Goal: Information Seeking & Learning: Learn about a topic

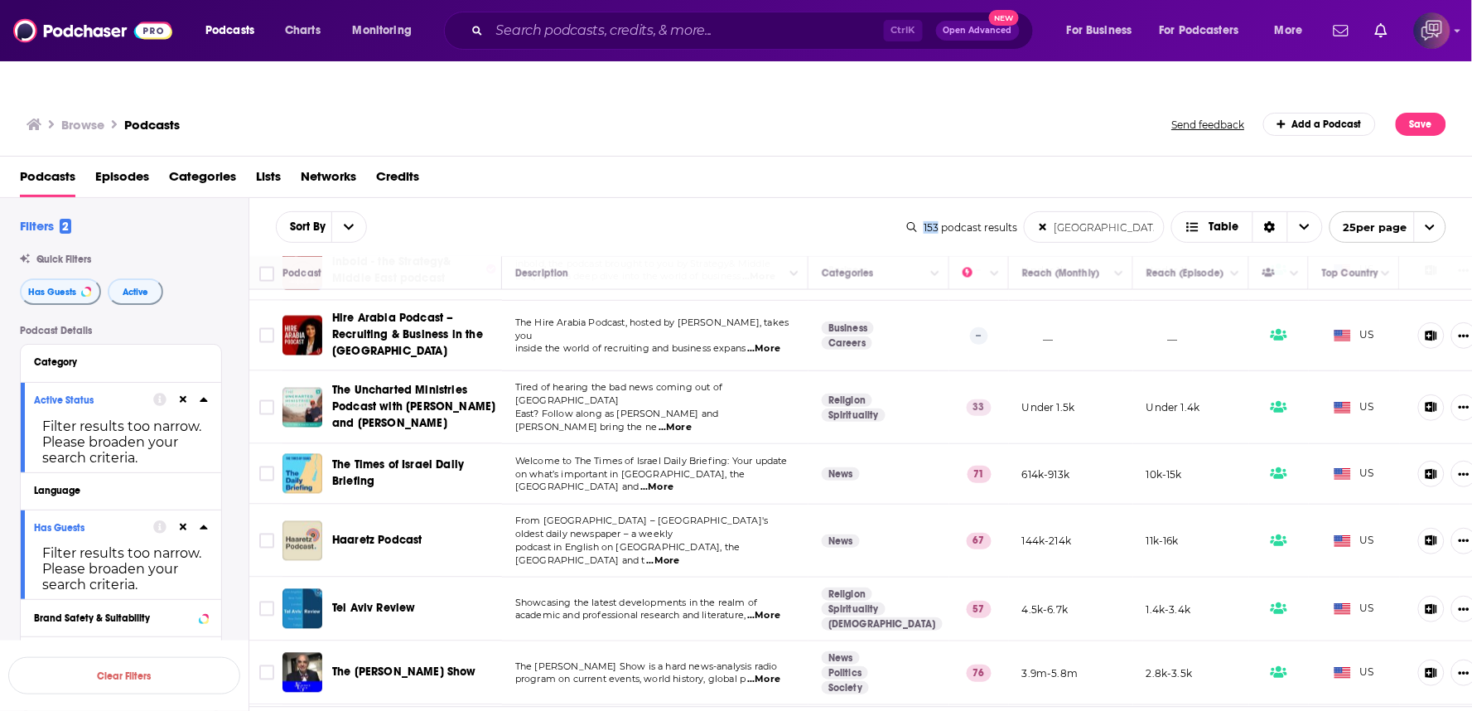
scroll to position [1094, 0]
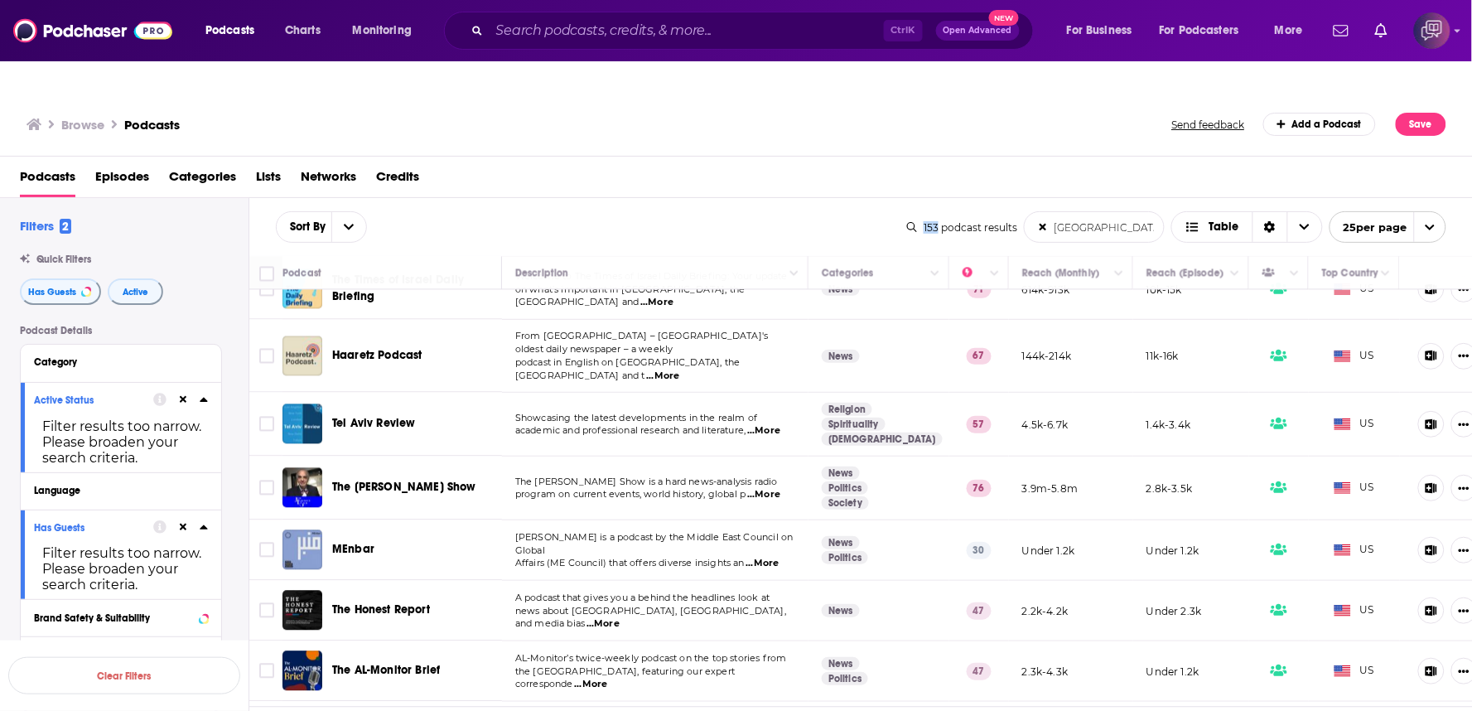
click at [548, 412] on p "Showcasing the latest developments in the realm of" at bounding box center [654, 418] width 279 height 13
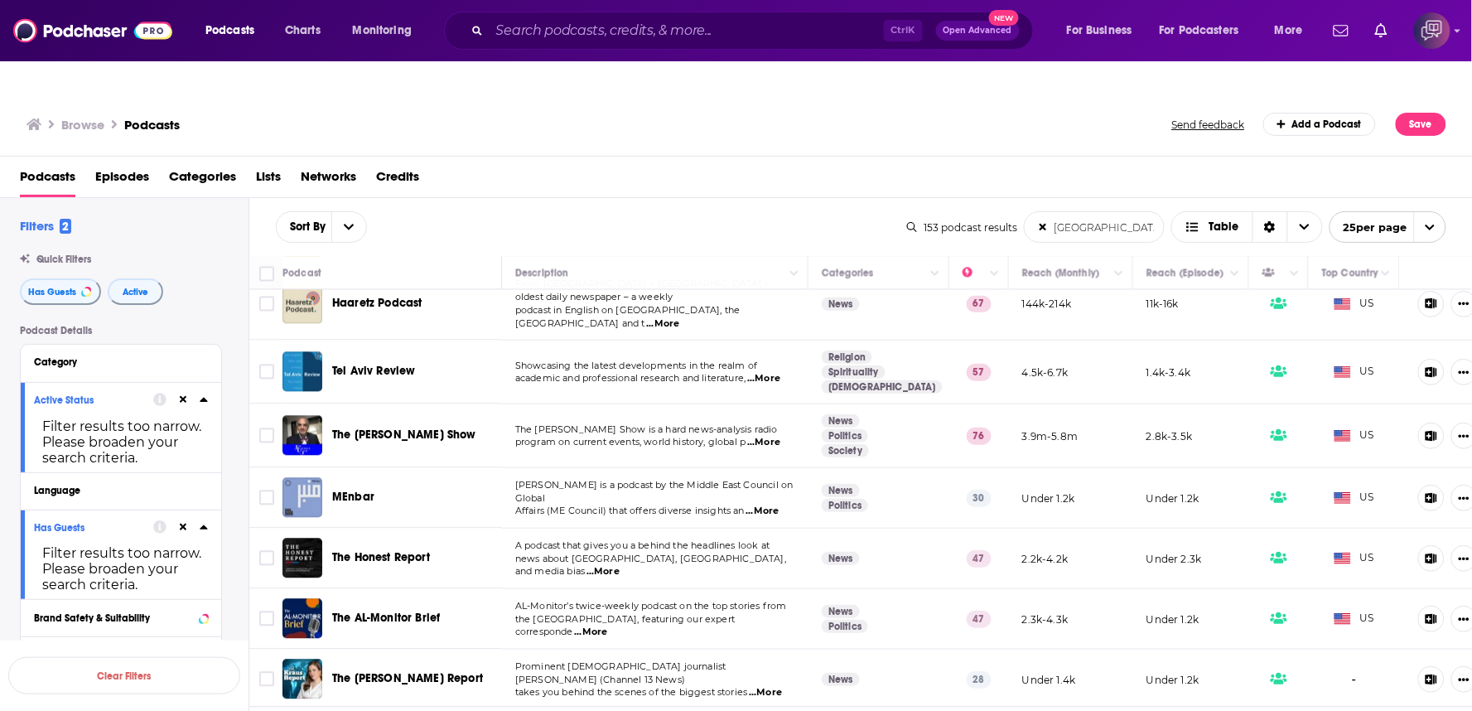
click at [607, 625] on span "...More" at bounding box center [590, 631] width 33 height 13
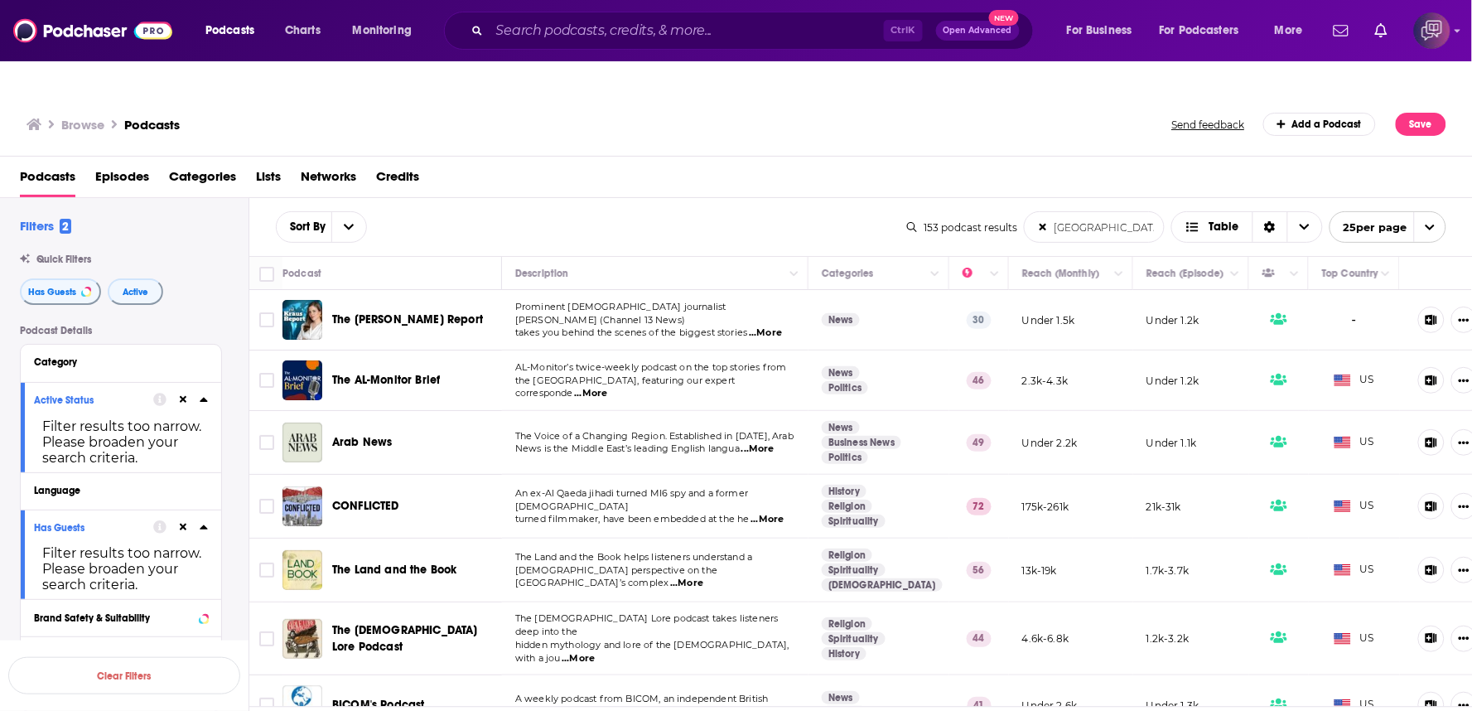
click at [765, 442] on span "...More" at bounding box center [757, 448] width 33 height 13
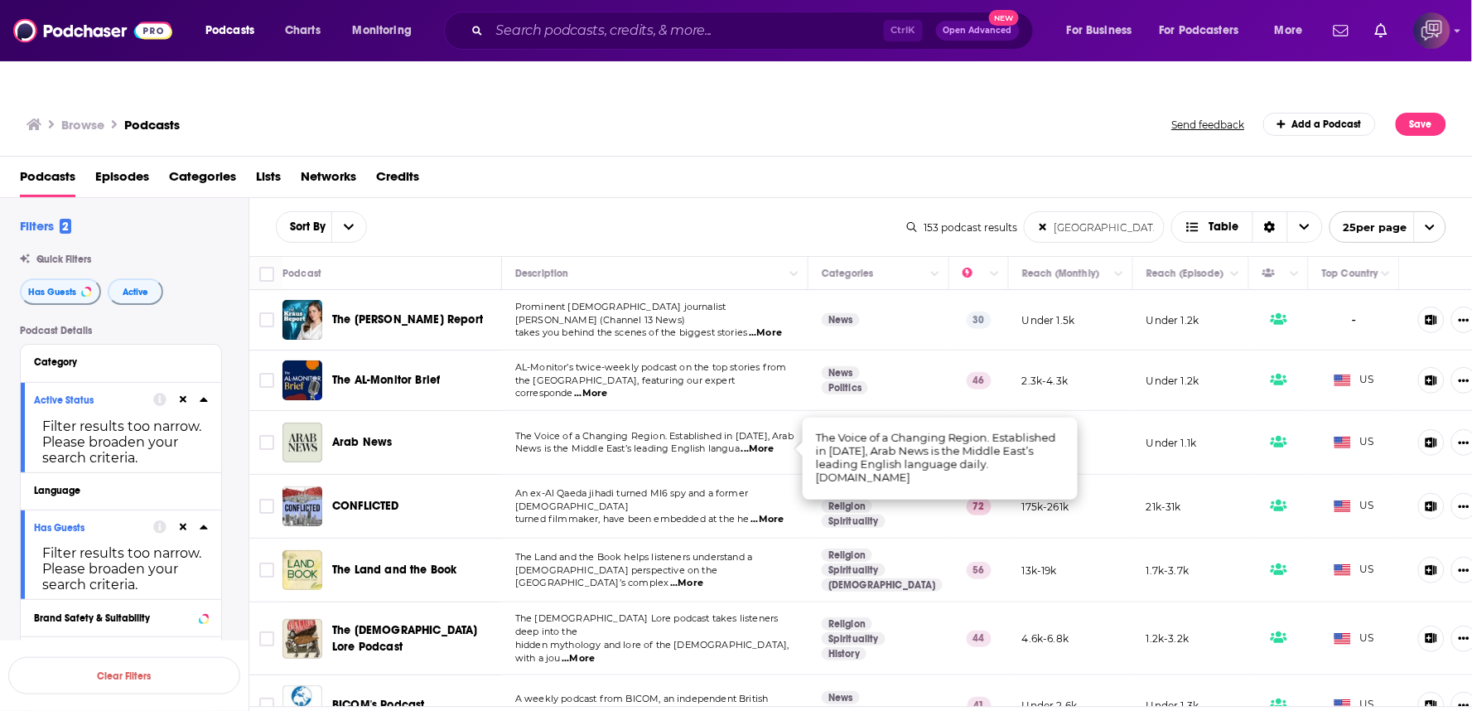
click at [770, 442] on span "...More" at bounding box center [757, 448] width 33 height 13
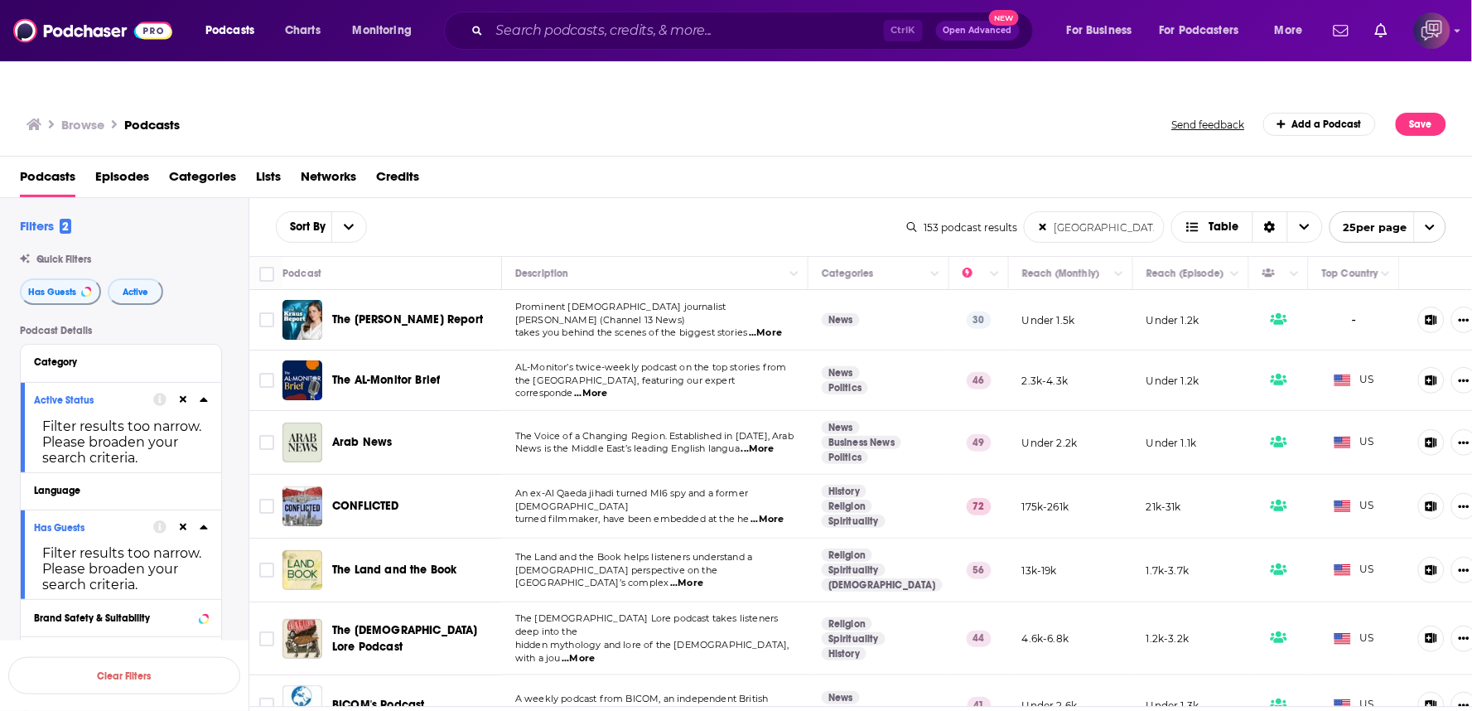
click at [767, 513] on span "...More" at bounding box center [767, 519] width 33 height 13
drag, startPoint x: 751, startPoint y: 702, endPoint x: 776, endPoint y: 669, distance: 41.4
click at [751, 707] on div "1 2 3 4 5 6 7" at bounding box center [861, 725] width 1224 height 37
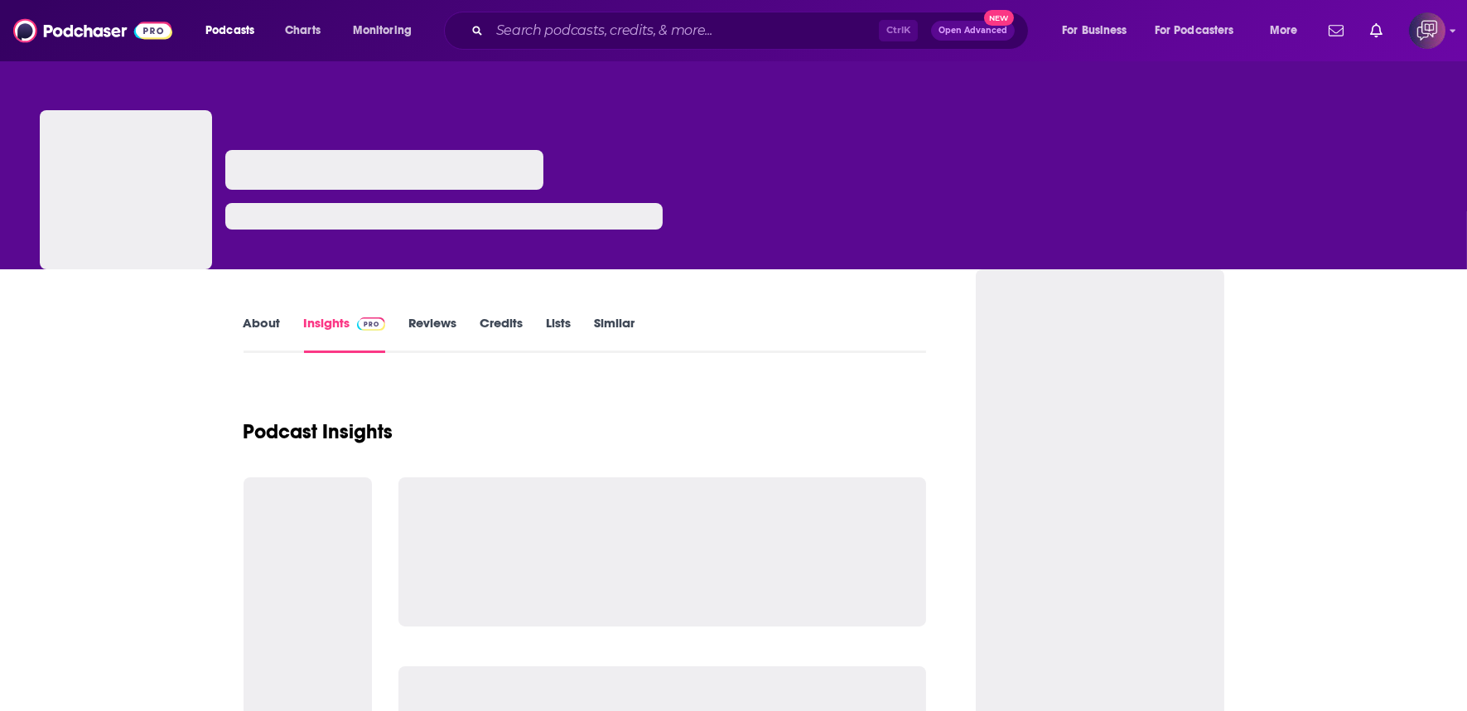
click at [717, 161] on div at bounding box center [733, 134] width 1467 height 269
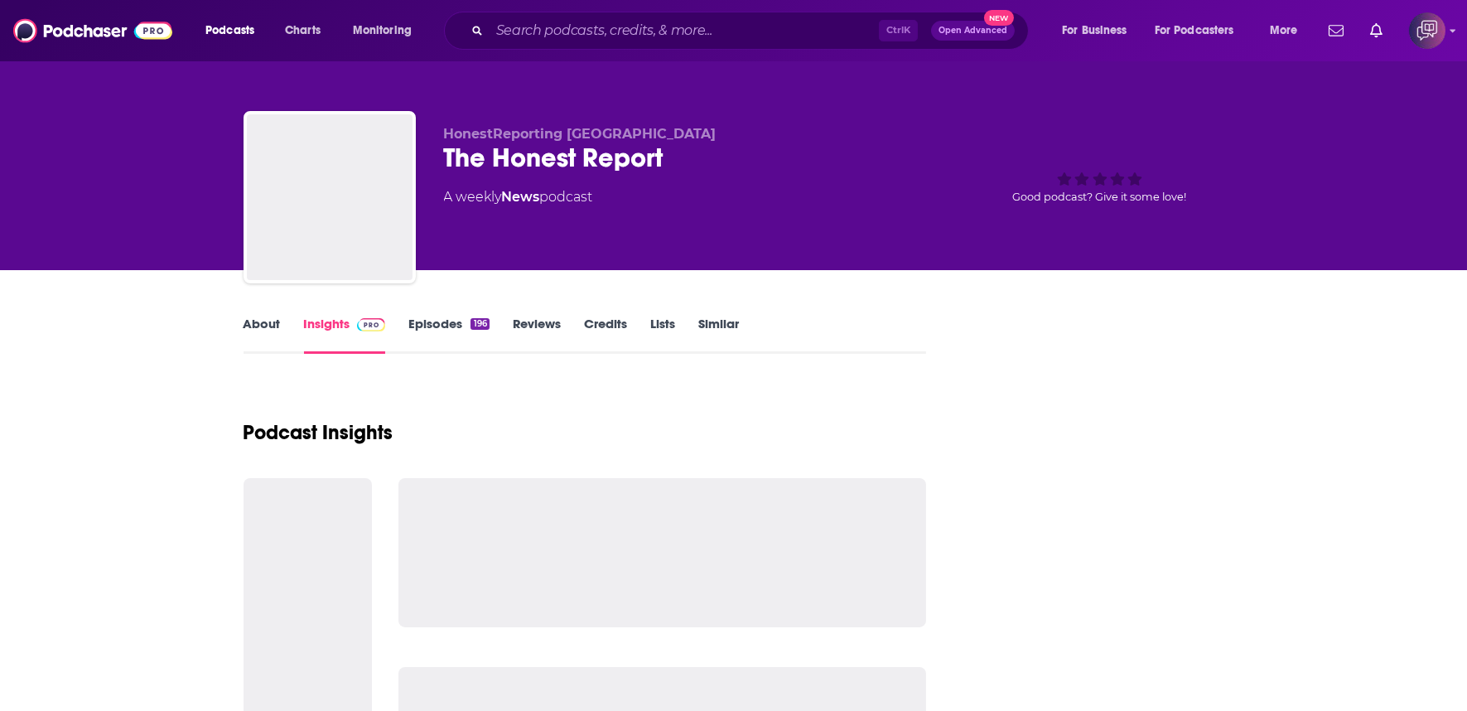
click at [709, 162] on div "The Honest Report" at bounding box center [696, 158] width 505 height 32
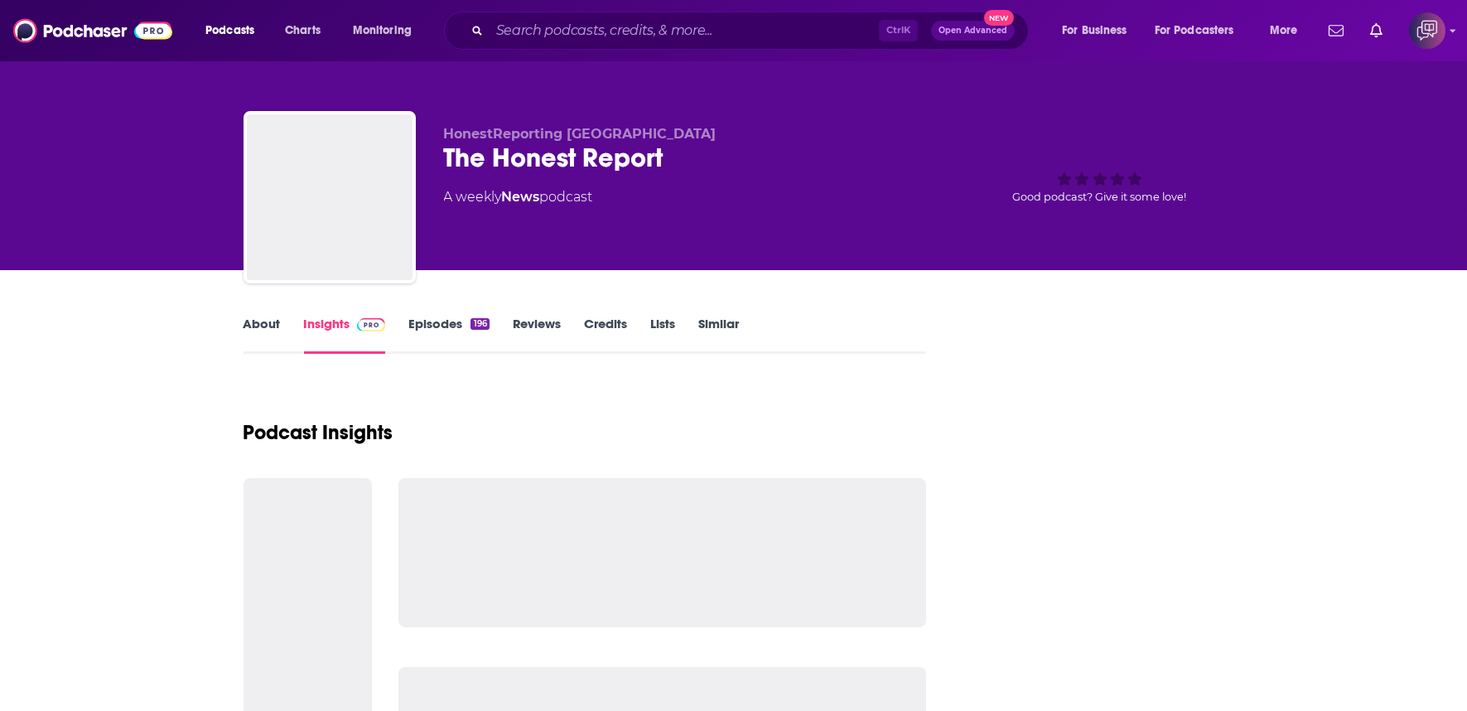
click at [709, 162] on div "The Honest Report" at bounding box center [696, 158] width 505 height 32
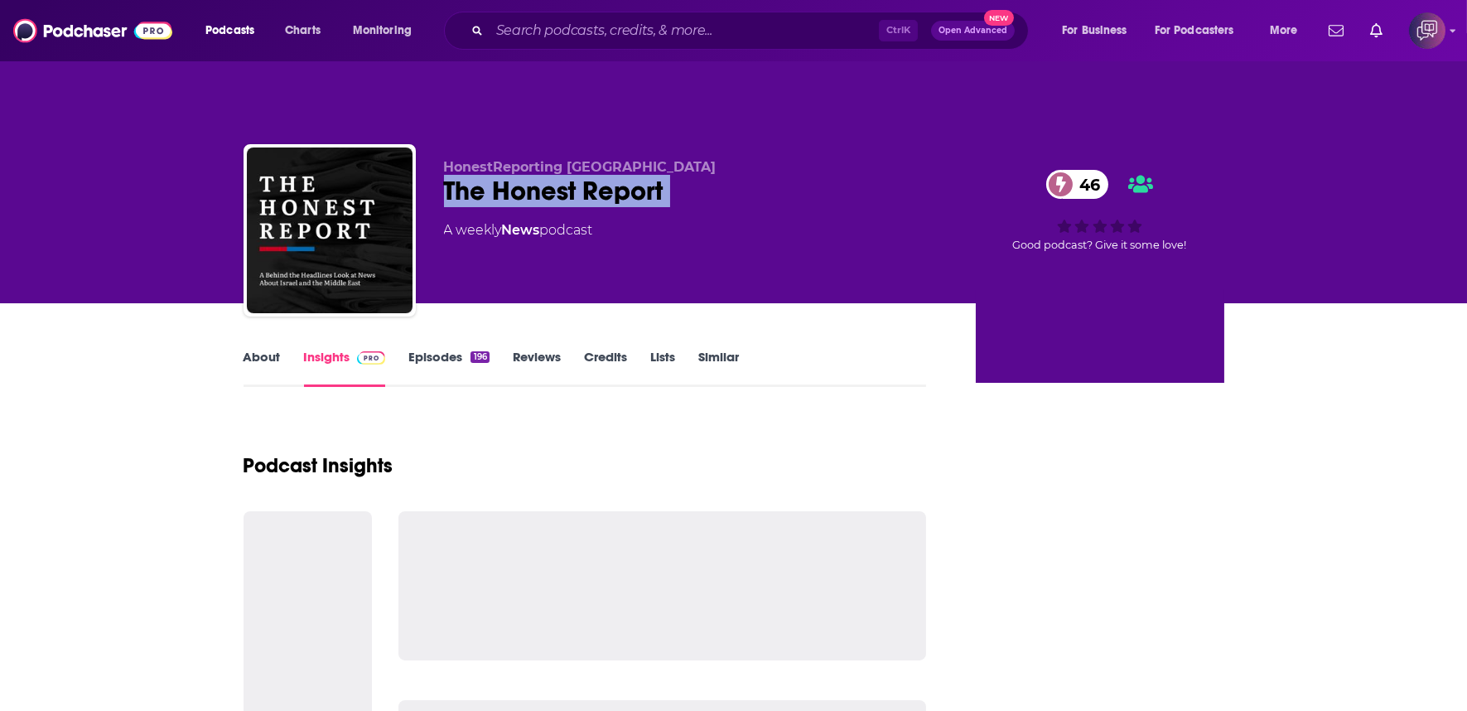
click at [709, 175] on div "The Honest Report 46" at bounding box center [696, 191] width 505 height 32
drag, startPoint x: 709, startPoint y: 162, endPoint x: 727, endPoint y: 5, distance: 158.5
click at [709, 175] on div "The Honest Report 46" at bounding box center [696, 191] width 505 height 32
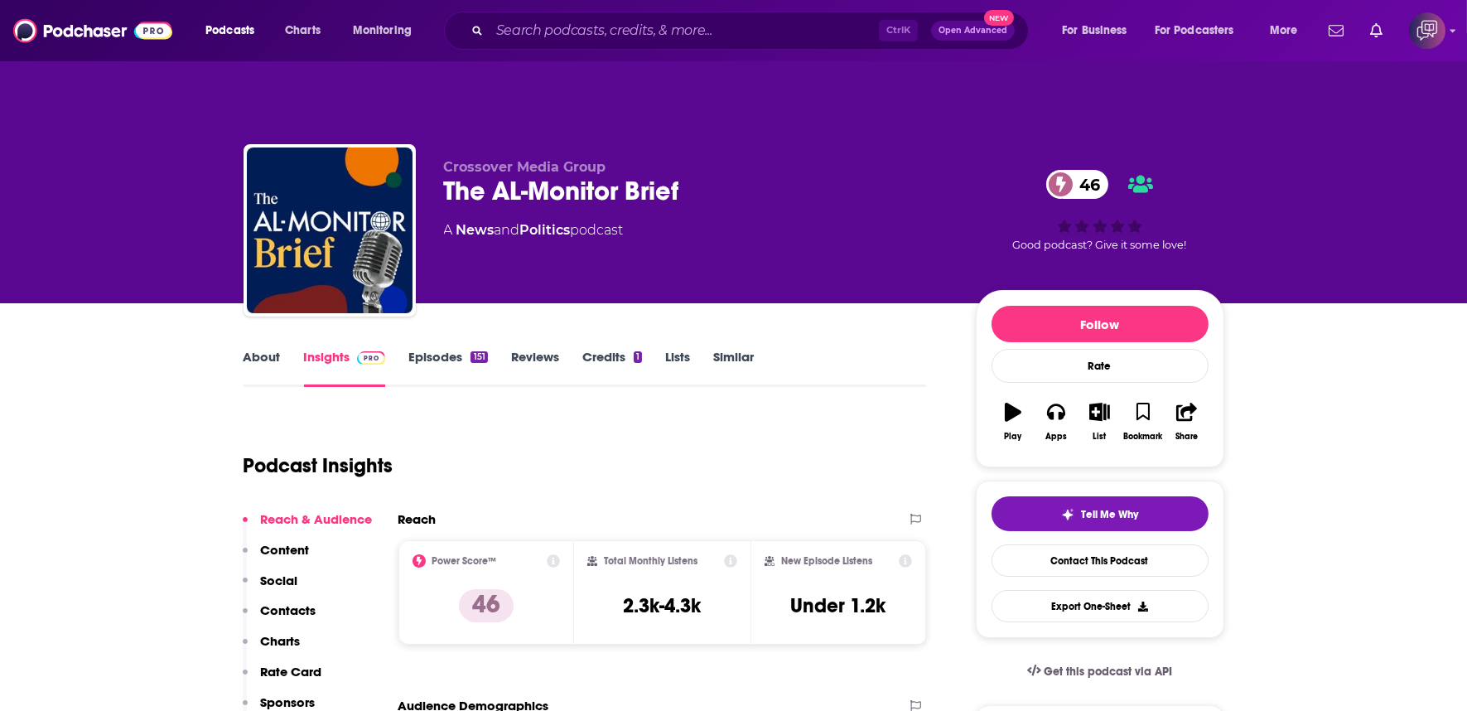
click at [737, 178] on div "Crossover Media Group The AL-Monitor Brief 46 A News and Politics podcast" at bounding box center [696, 225] width 505 height 133
click at [737, 177] on div "Crossover Media Group The AL-Monitor Brief 46 A News and Politics podcast" at bounding box center [696, 225] width 505 height 133
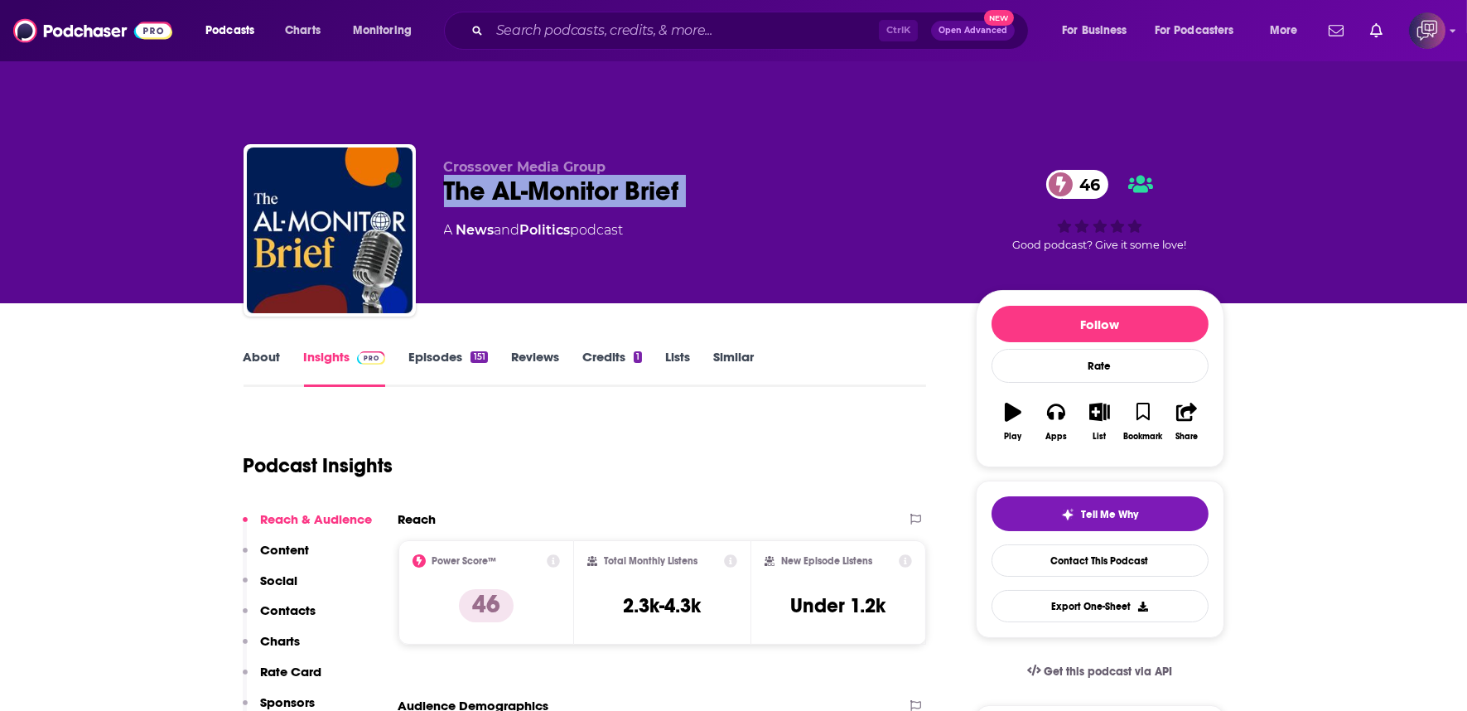
copy div "The AL-Monitor Brief 46"
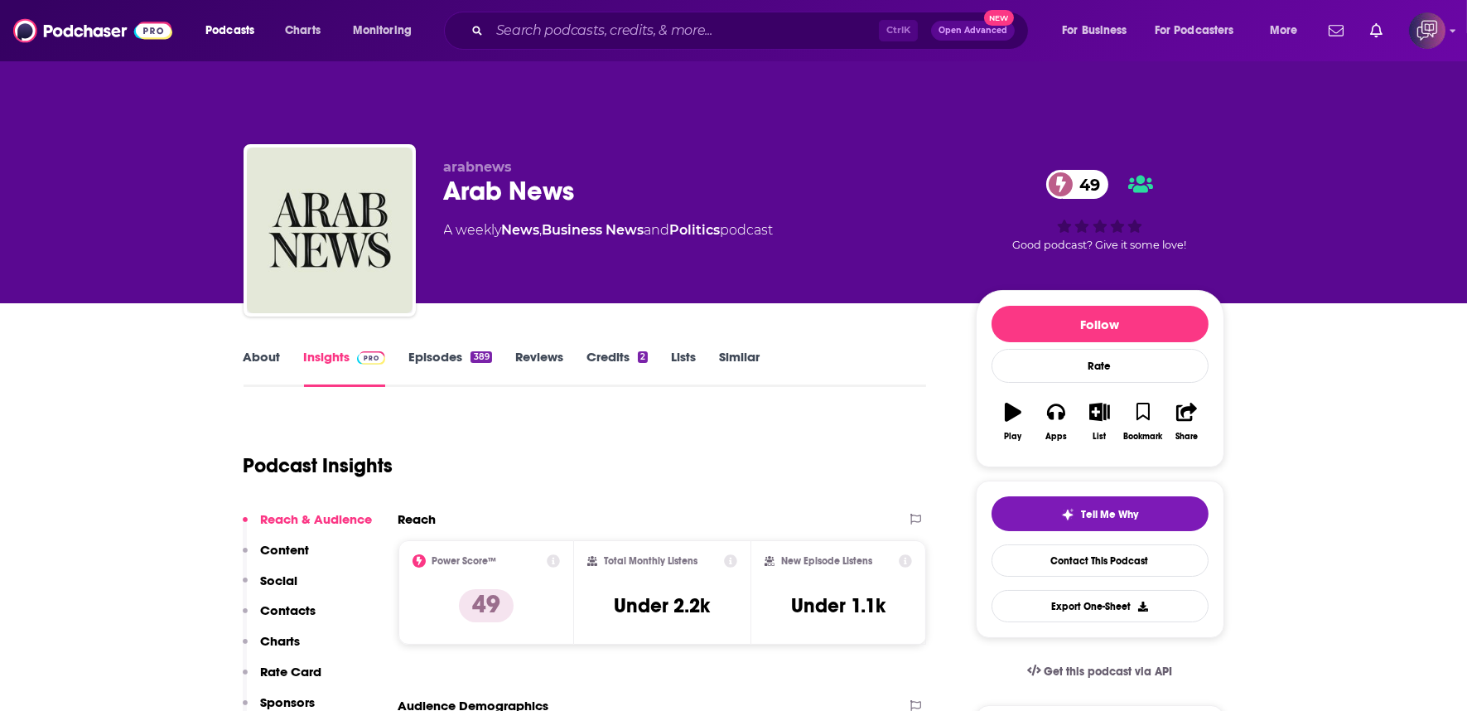
click at [634, 175] on div "Arab News 49" at bounding box center [696, 191] width 505 height 32
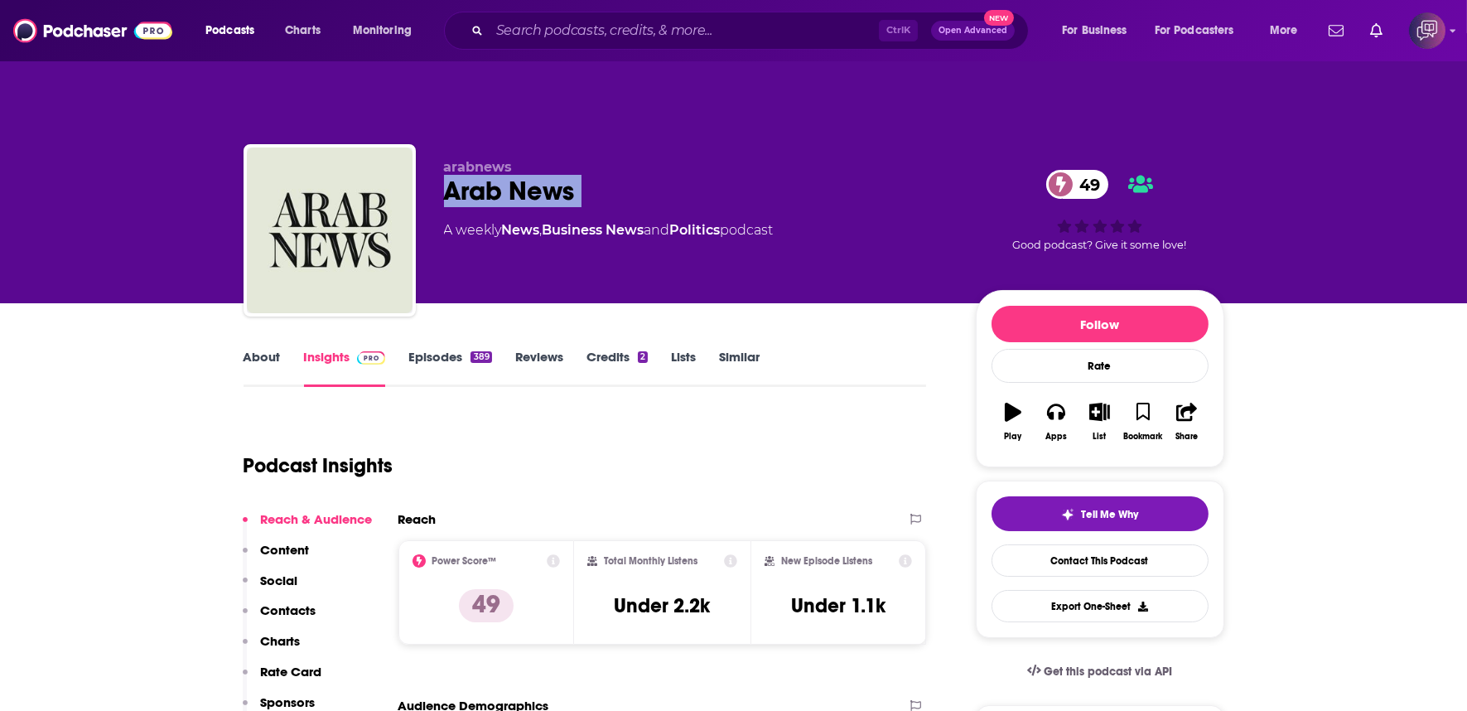
click at [634, 175] on div "Arab News 49" at bounding box center [696, 191] width 505 height 32
copy div "Arab News 49"
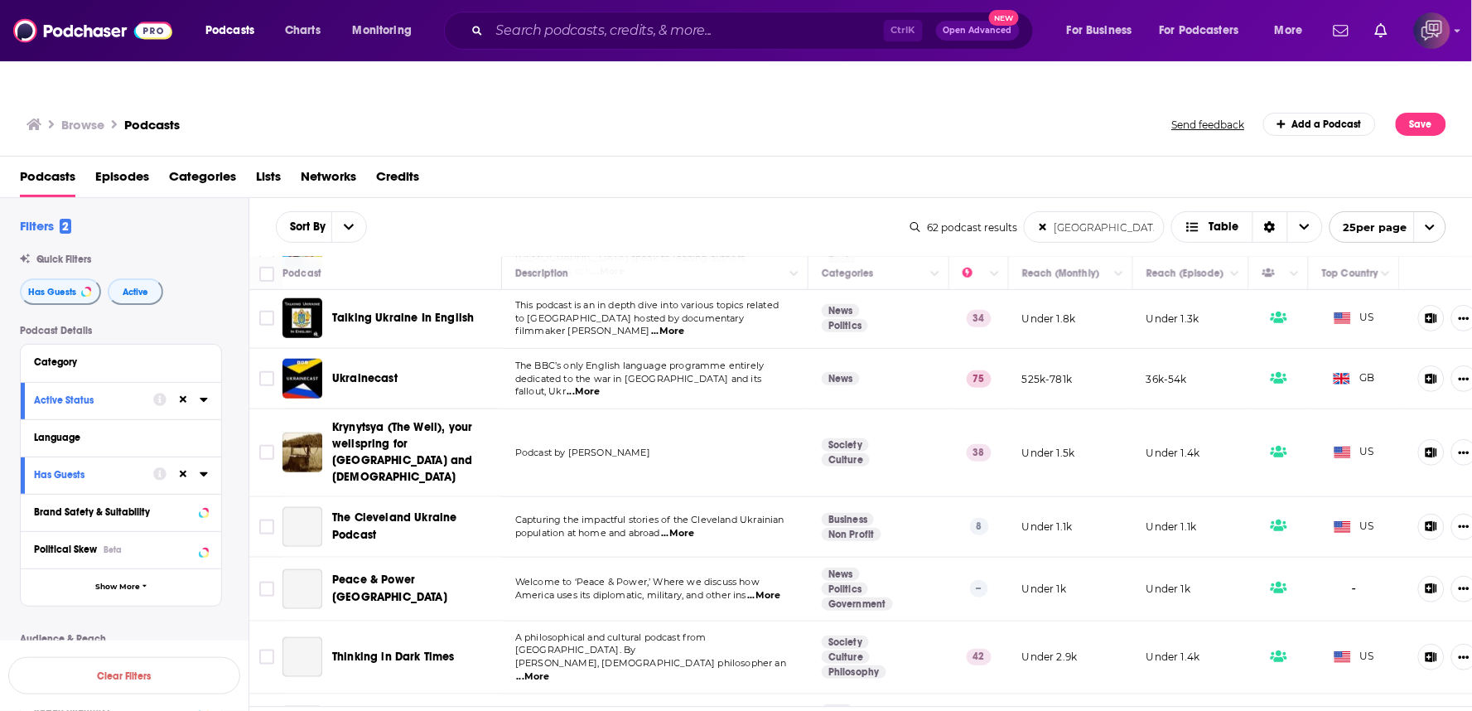
scroll to position [736, 0]
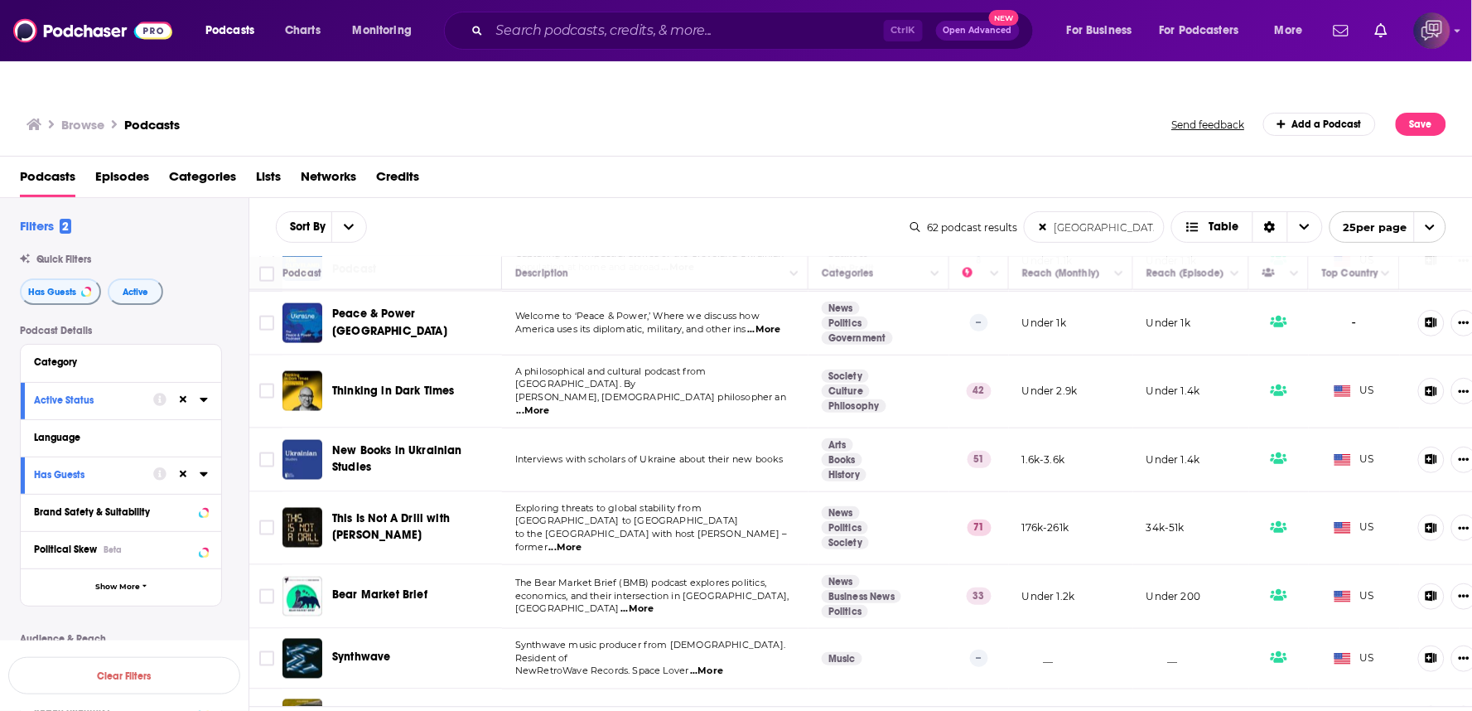
click at [550, 404] on span "...More" at bounding box center [533, 410] width 33 height 13
drag, startPoint x: 767, startPoint y: 321, endPoint x: 759, endPoint y: 325, distance: 9.3
click at [550, 404] on span "...More" at bounding box center [533, 410] width 33 height 13
drag, startPoint x: 378, startPoint y: 301, endPoint x: 354, endPoint y: 321, distance: 31.2
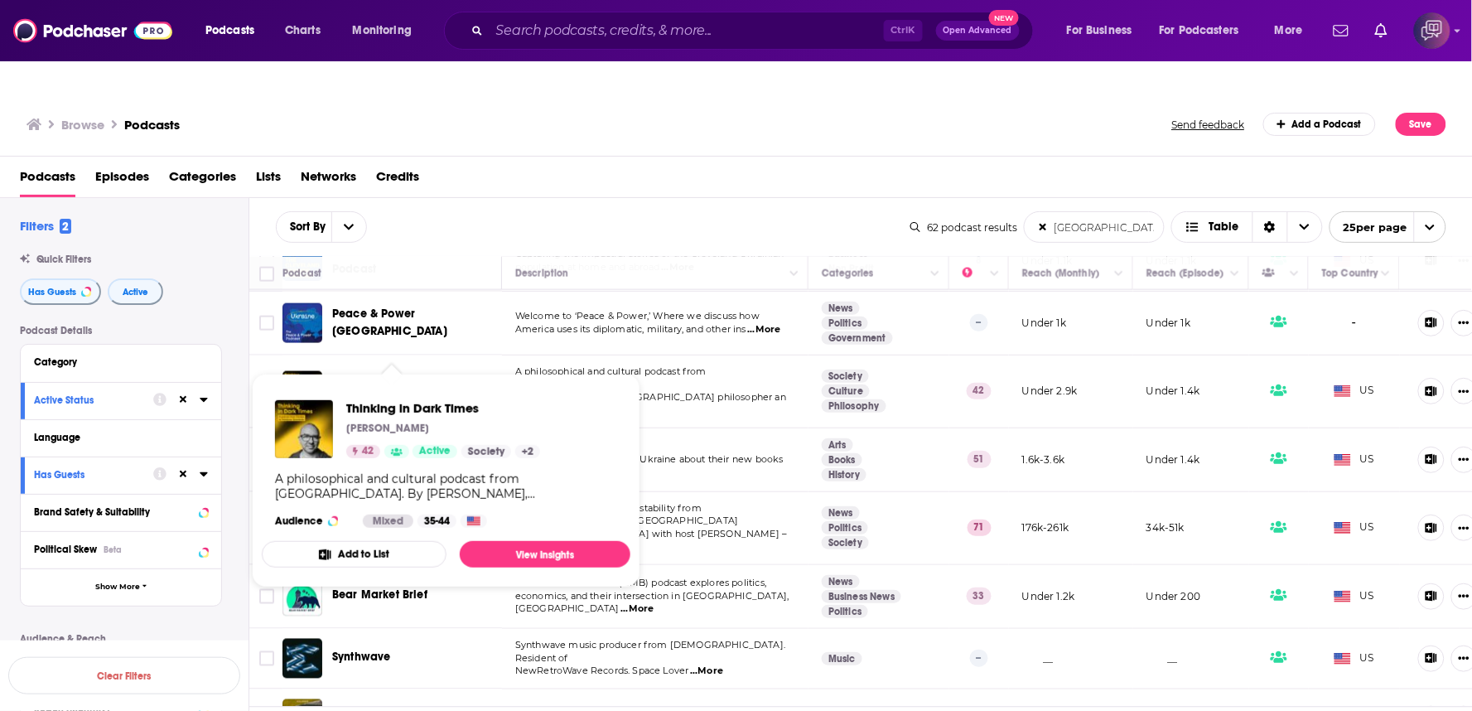
drag, startPoint x: 354, startPoint y: 321, endPoint x: 362, endPoint y: 315, distance: 10.1
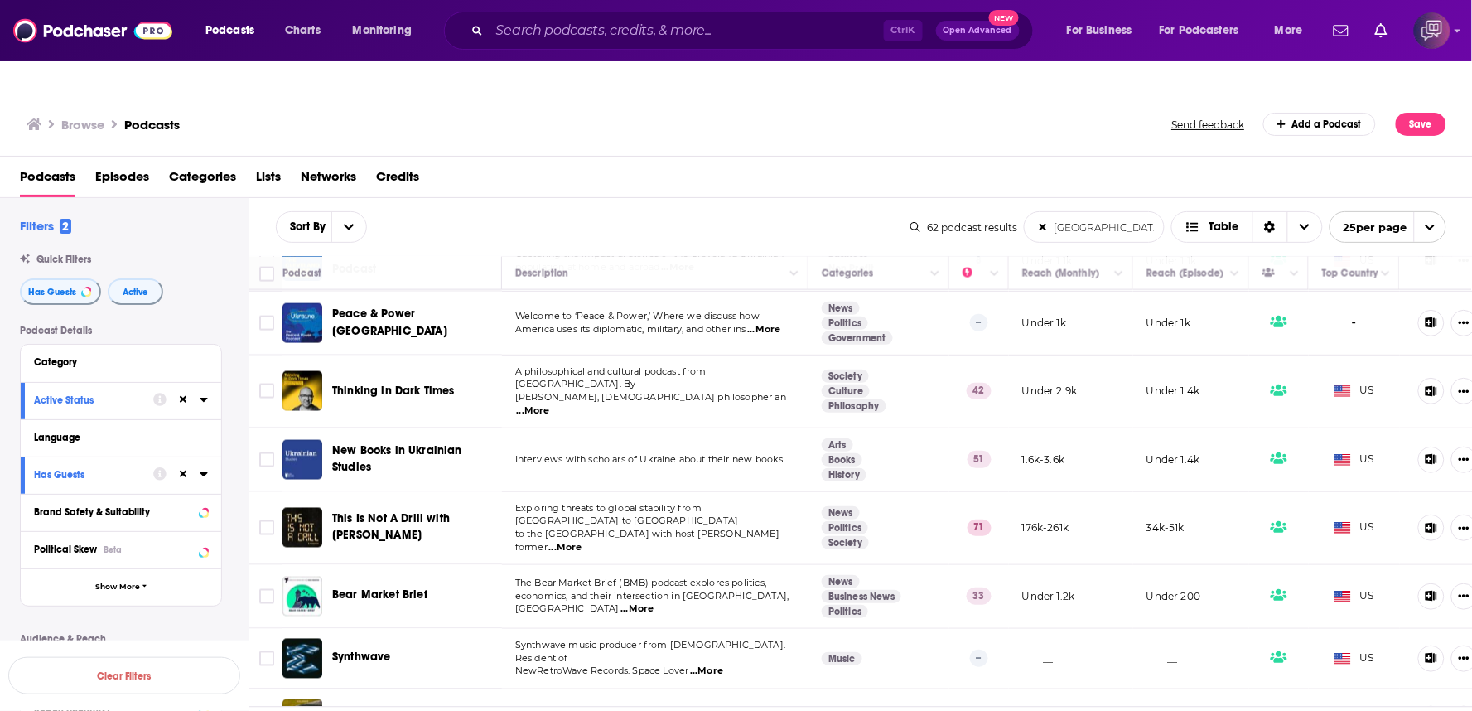
click at [434, 371] on div "Thinking in Dark Times" at bounding box center [418, 391] width 172 height 40
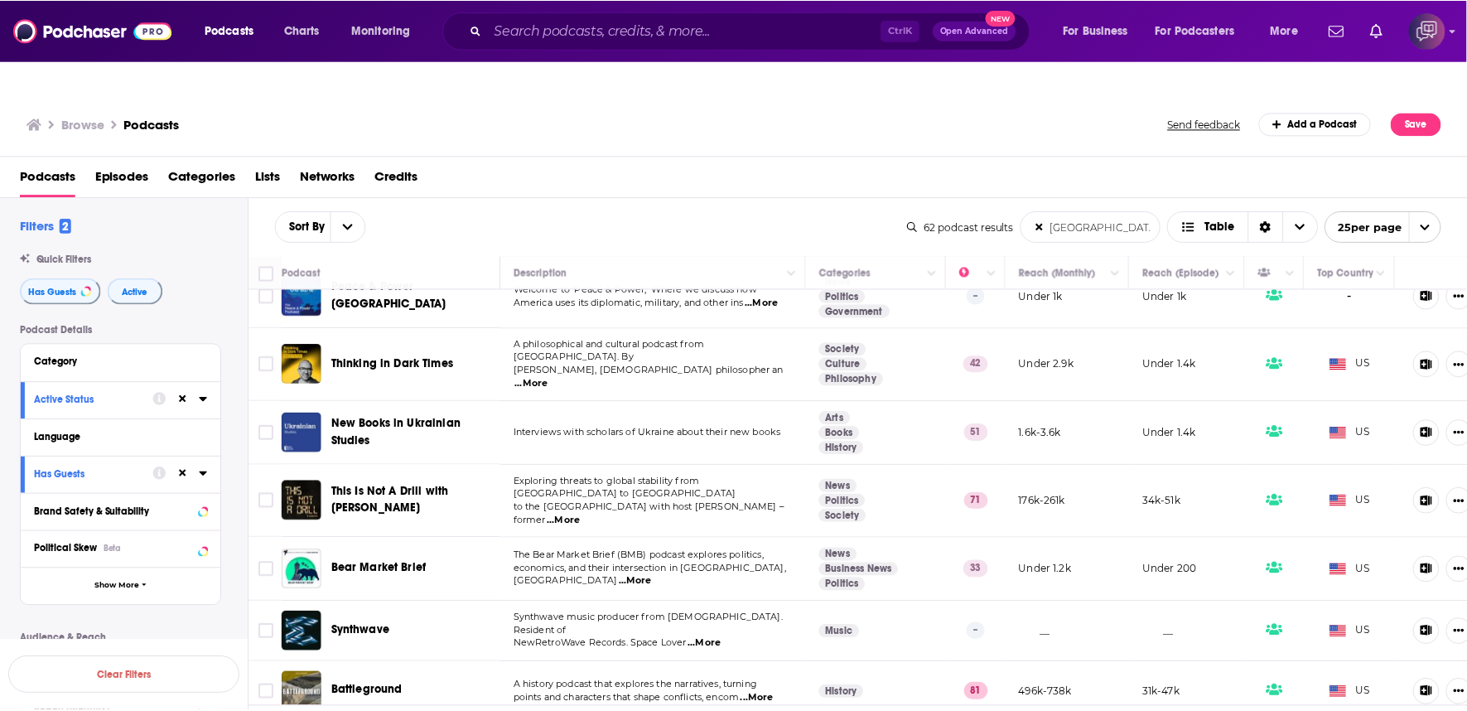
scroll to position [552, 0]
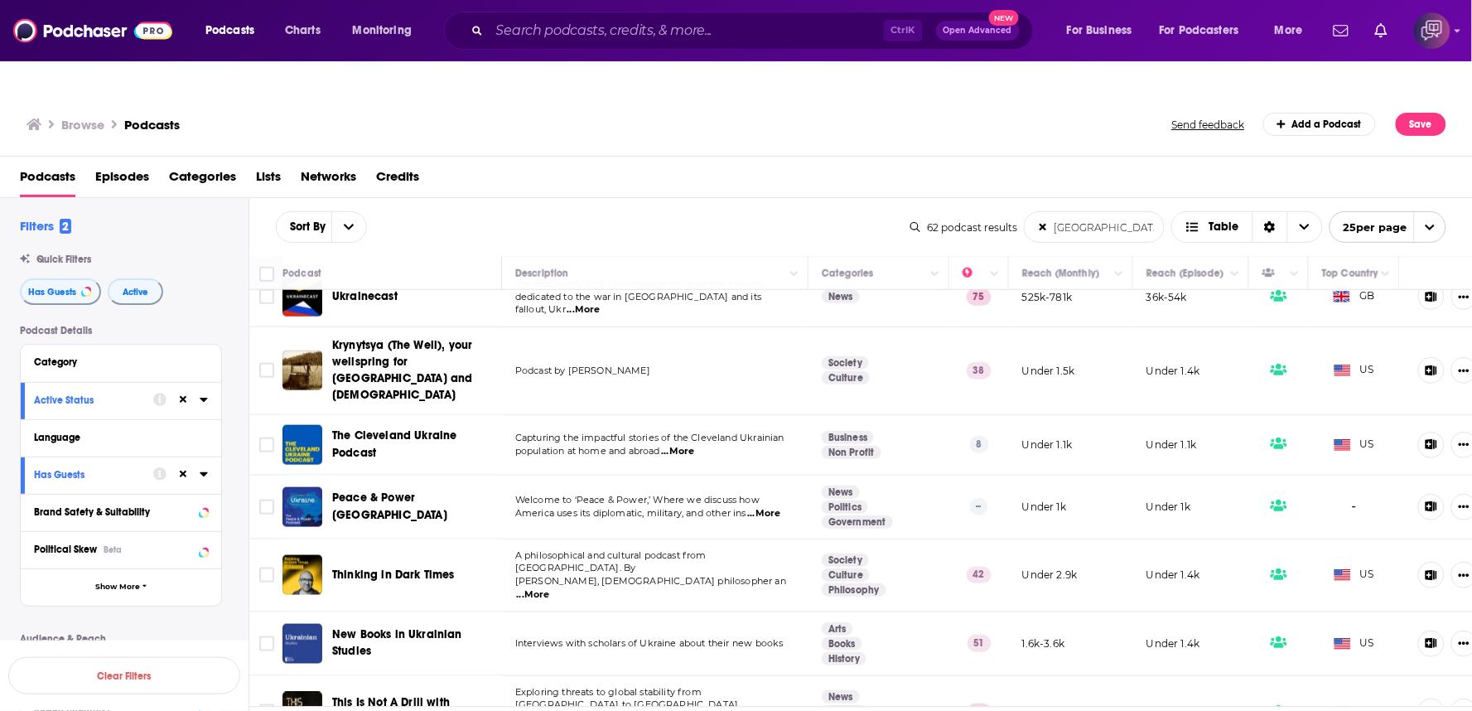
drag, startPoint x: 358, startPoint y: 297, endPoint x: 465, endPoint y: 318, distance: 109.0
click at [465, 337] on span "Krynytsya (The Well), your wellspring for Ukraine and Ukrainians" at bounding box center [414, 370] width 164 height 66
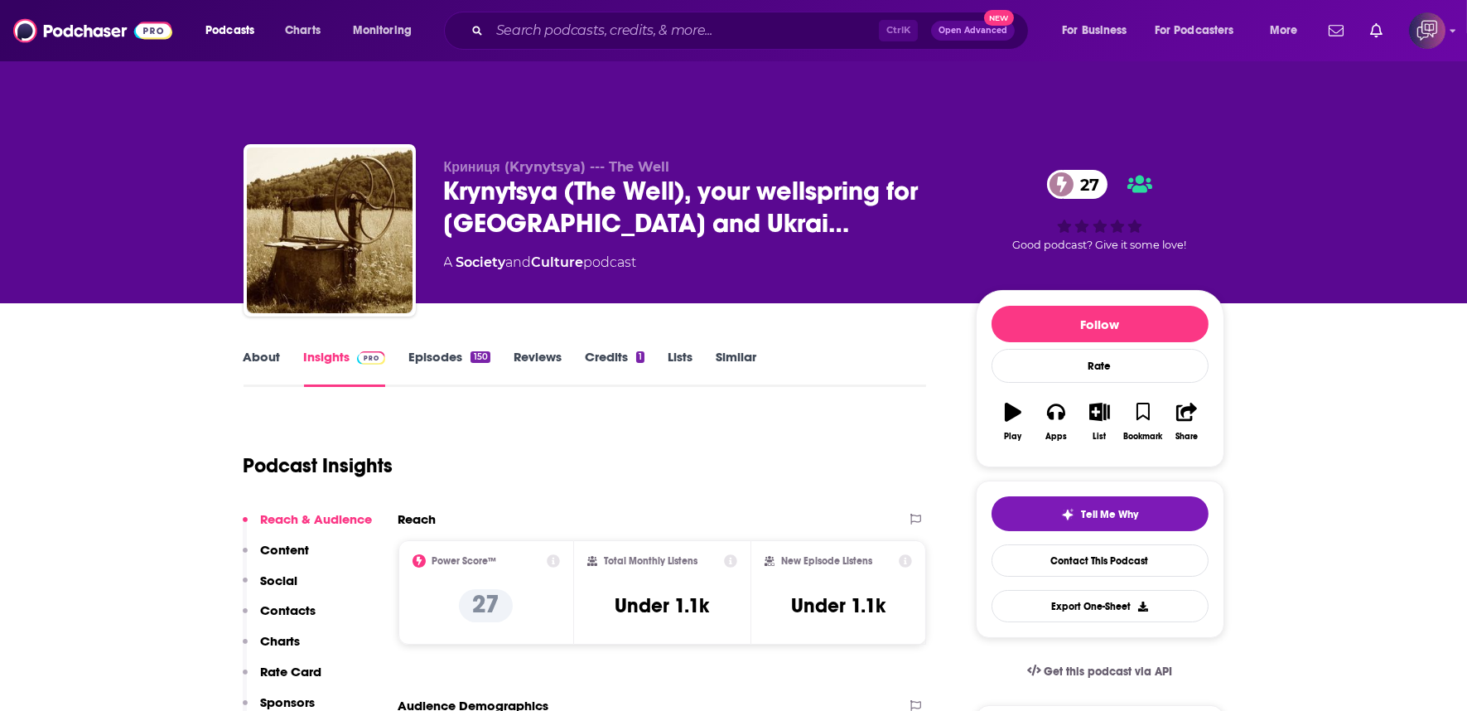
click at [267, 349] on link "About" at bounding box center [262, 368] width 37 height 38
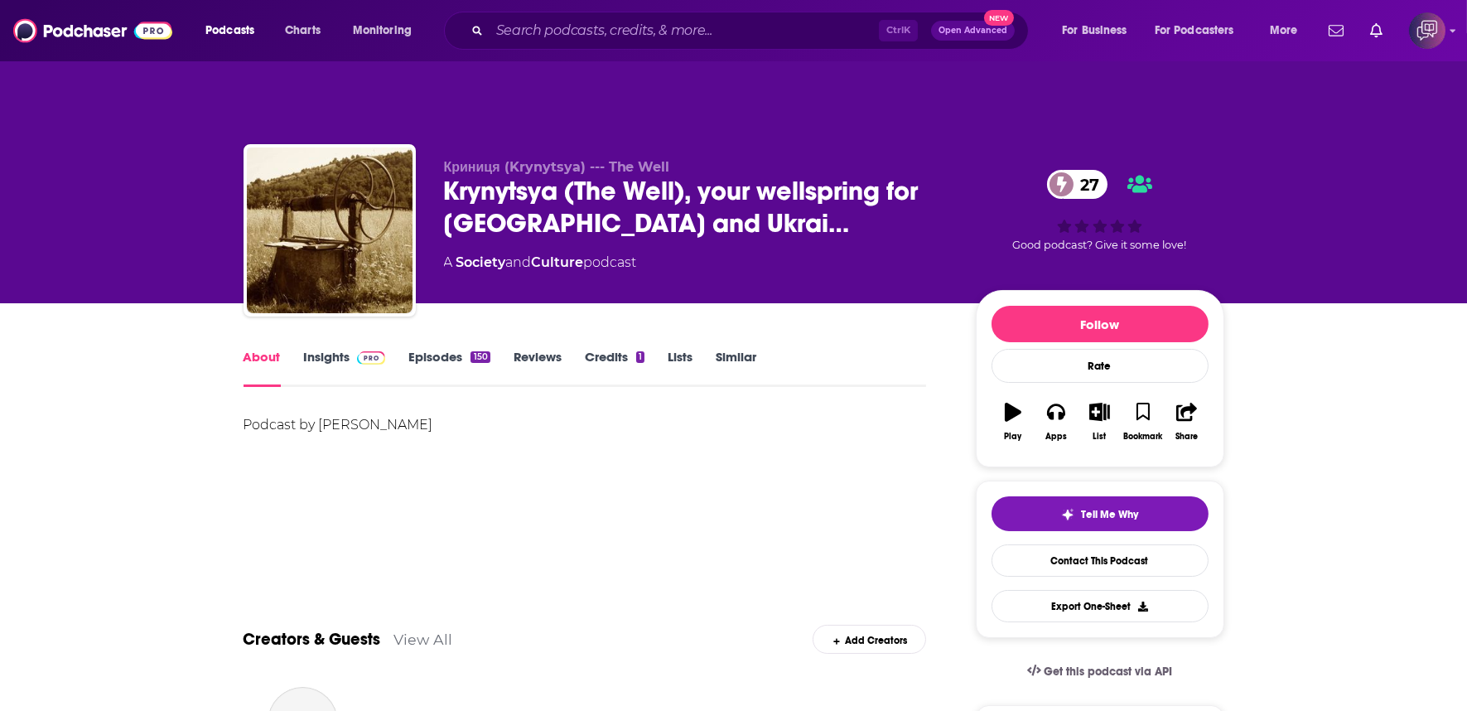
click at [456, 349] on link "Episodes 150" at bounding box center [448, 368] width 81 height 38
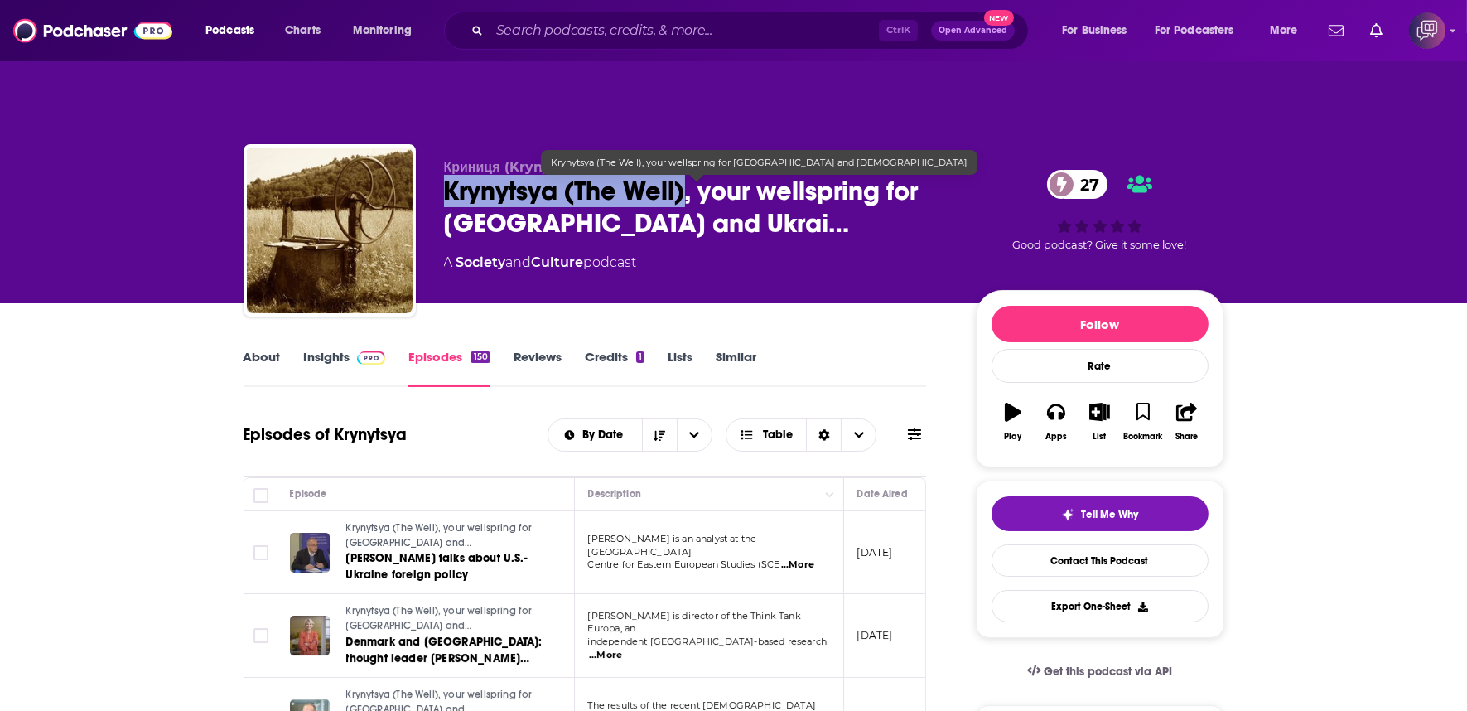
drag, startPoint x: 425, startPoint y: 159, endPoint x: 683, endPoint y: 169, distance: 258.7
click at [683, 169] on div "Криниця (Krynytsya) --- The Well Krynytsya (The Well), your wellspring for Ukra…" at bounding box center [734, 233] width 981 height 179
click at [683, 175] on span "Krynytsya (The Well), your wellspring for Ukraine and Ukrai…" at bounding box center [696, 207] width 505 height 65
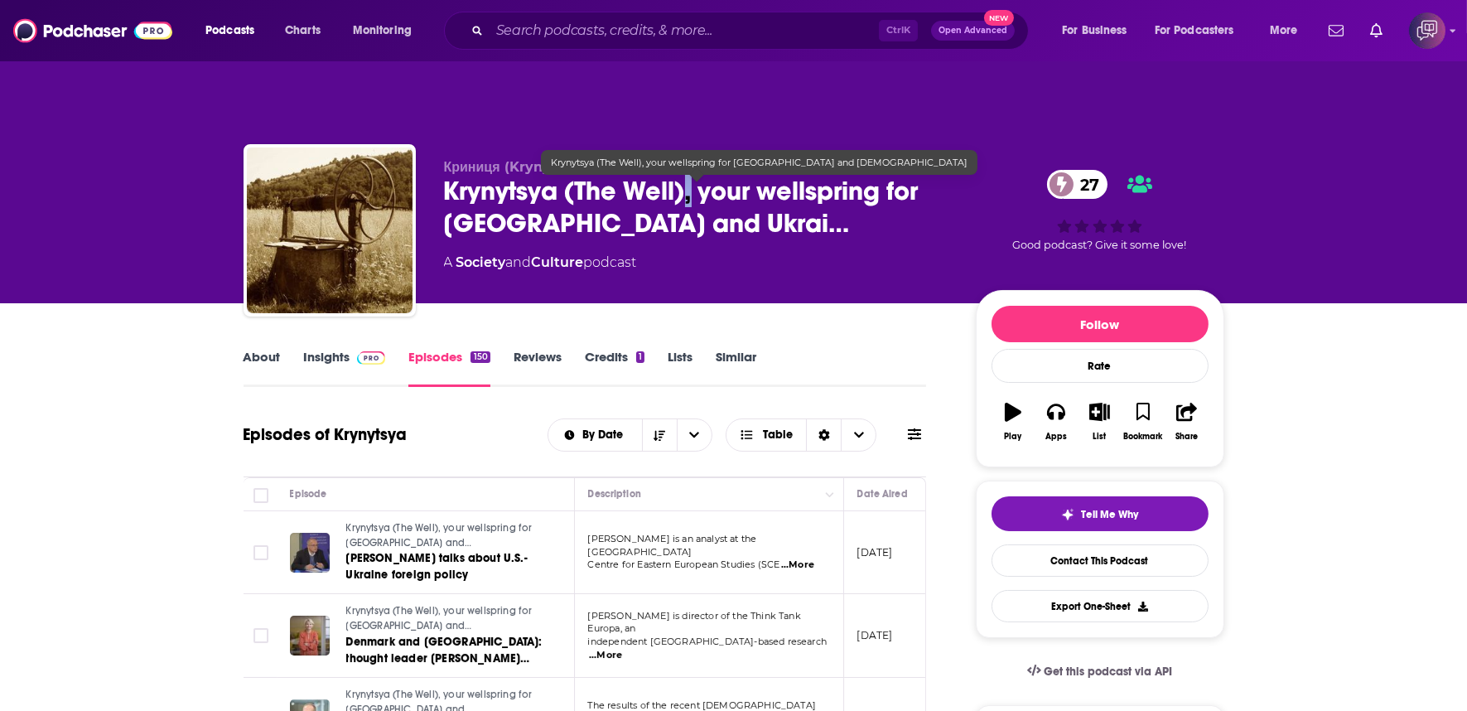
copy h2 ","
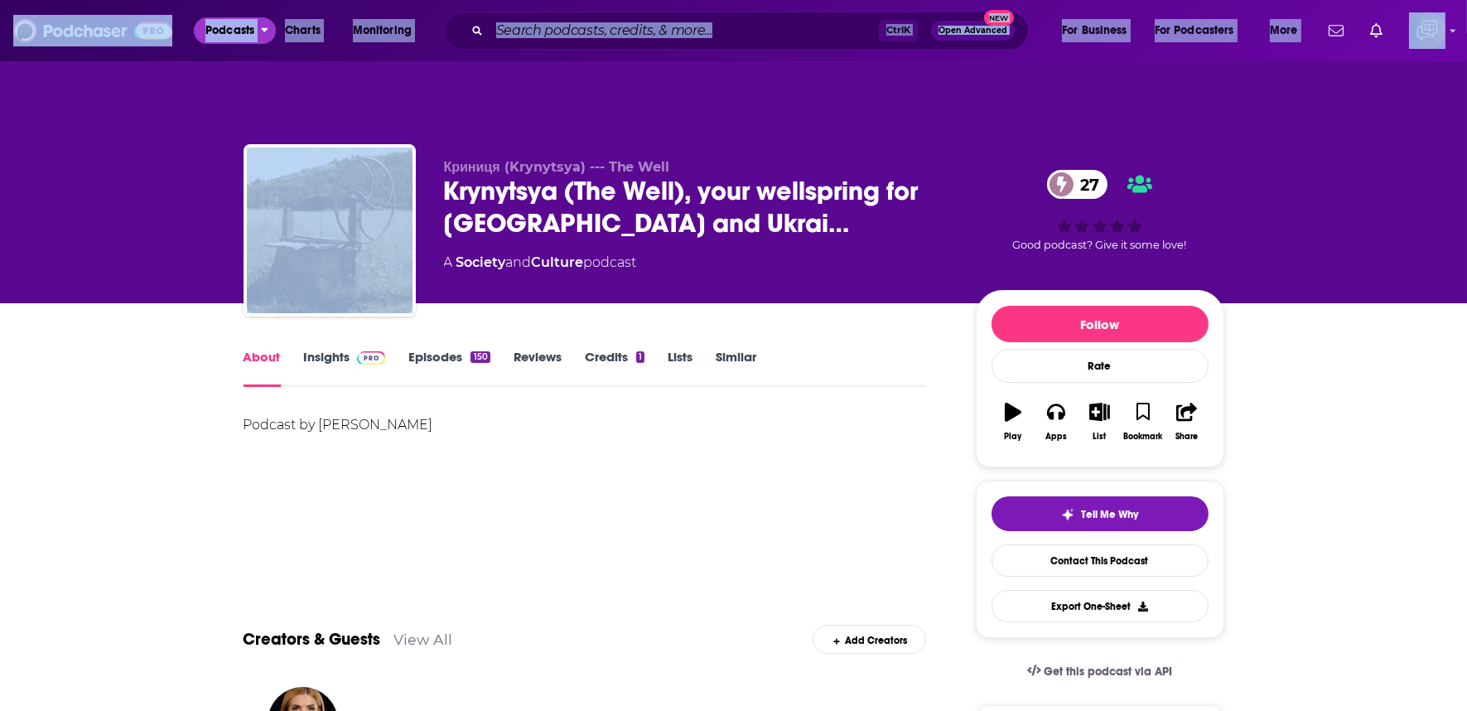
drag, startPoint x: 126, startPoint y: 0, endPoint x: 12, endPoint y: -28, distance: 116.9
click at [12, 0] on html "Podcasts Charts Monitoring Ctrl K Open Advanced New For Business For Podcasters…" at bounding box center [733, 355] width 1467 height 711
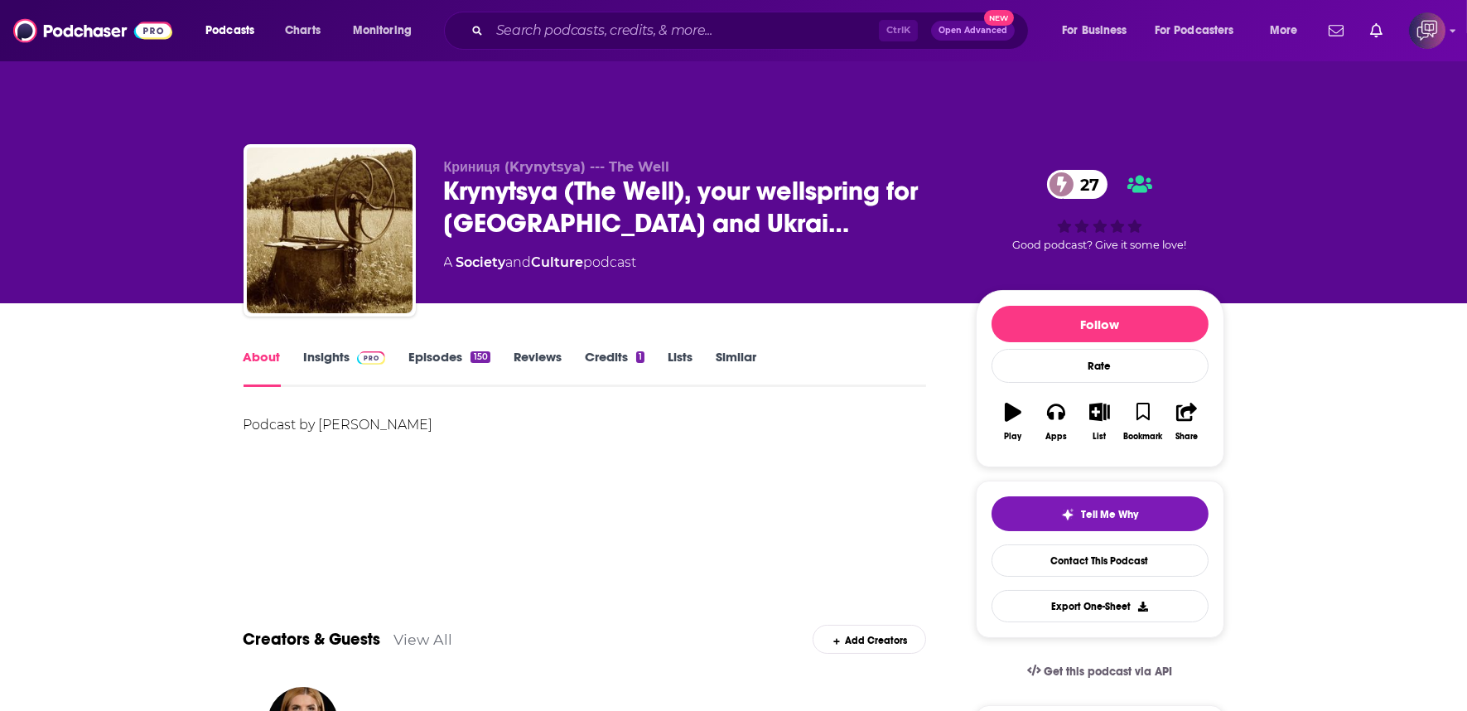
click at [51, 258] on div "Криниця (Krynytsya) --- The Well Krynytsya (The Well), your wellspring for Ukra…" at bounding box center [733, 168] width 1467 height 270
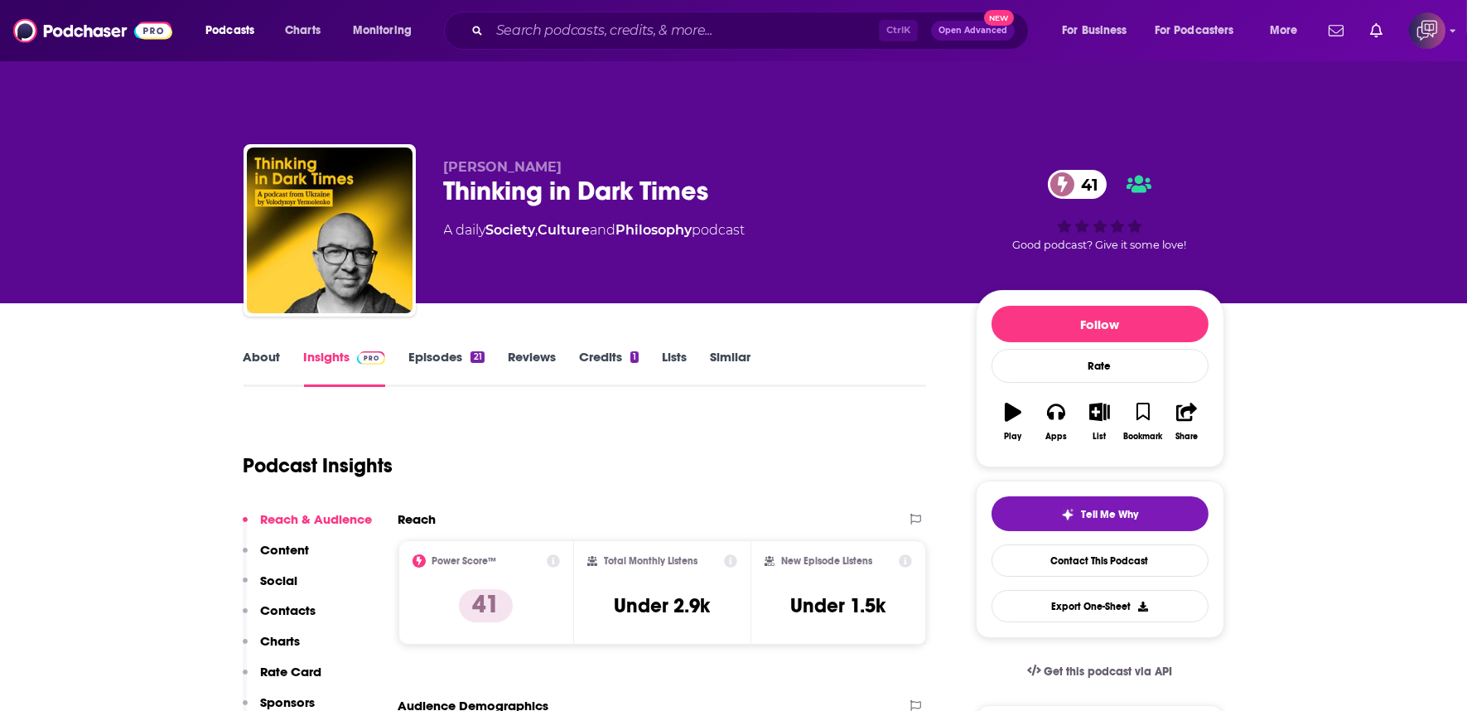
click at [765, 175] on div "Thinking in Dark Times 41" at bounding box center [696, 191] width 505 height 32
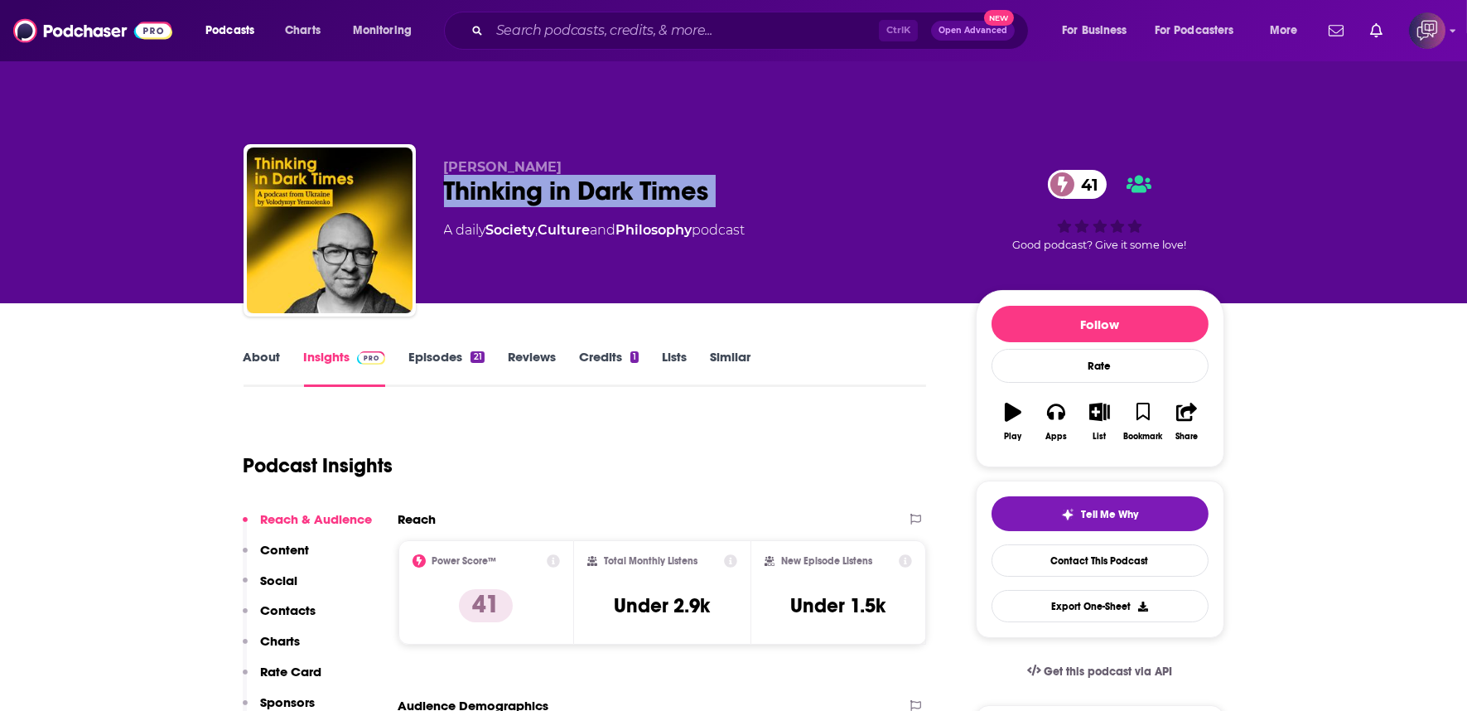
click at [765, 175] on div "Thinking in Dark Times 41" at bounding box center [696, 191] width 505 height 32
copy div "Thinking in Dark Times 41"
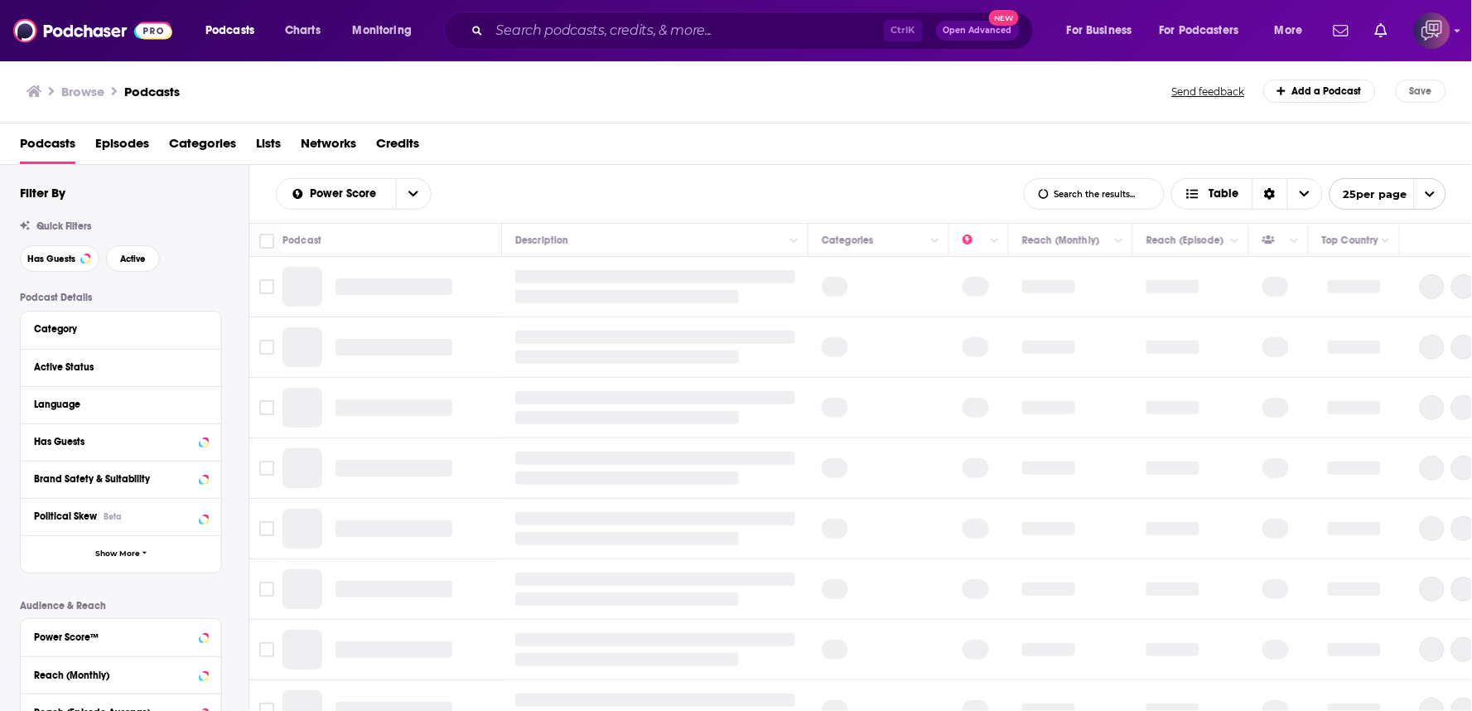
click at [1069, 202] on input "List Search Input" at bounding box center [1094, 194] width 139 height 30
click at [1100, 188] on input "List Search Input" at bounding box center [1094, 194] width 139 height 30
type input "ukraine"
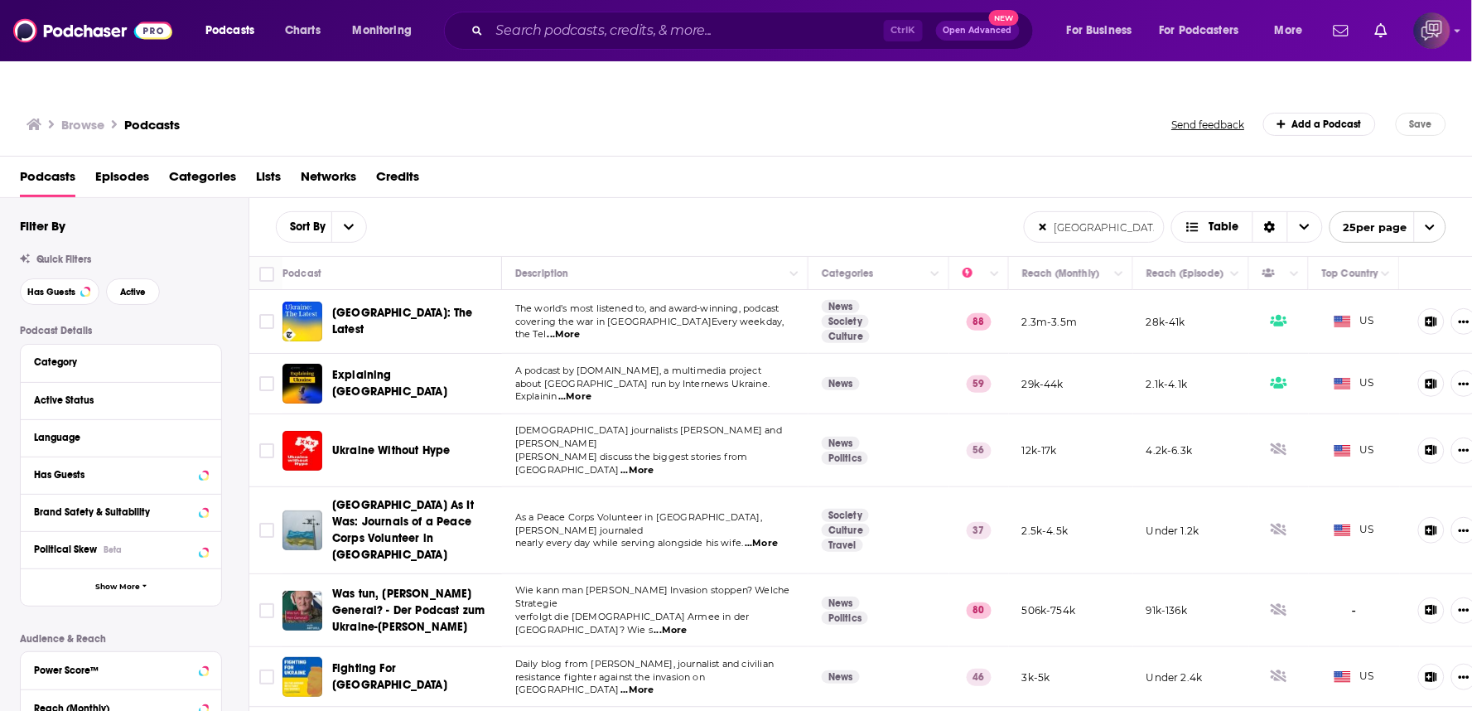
scroll to position [92, 0]
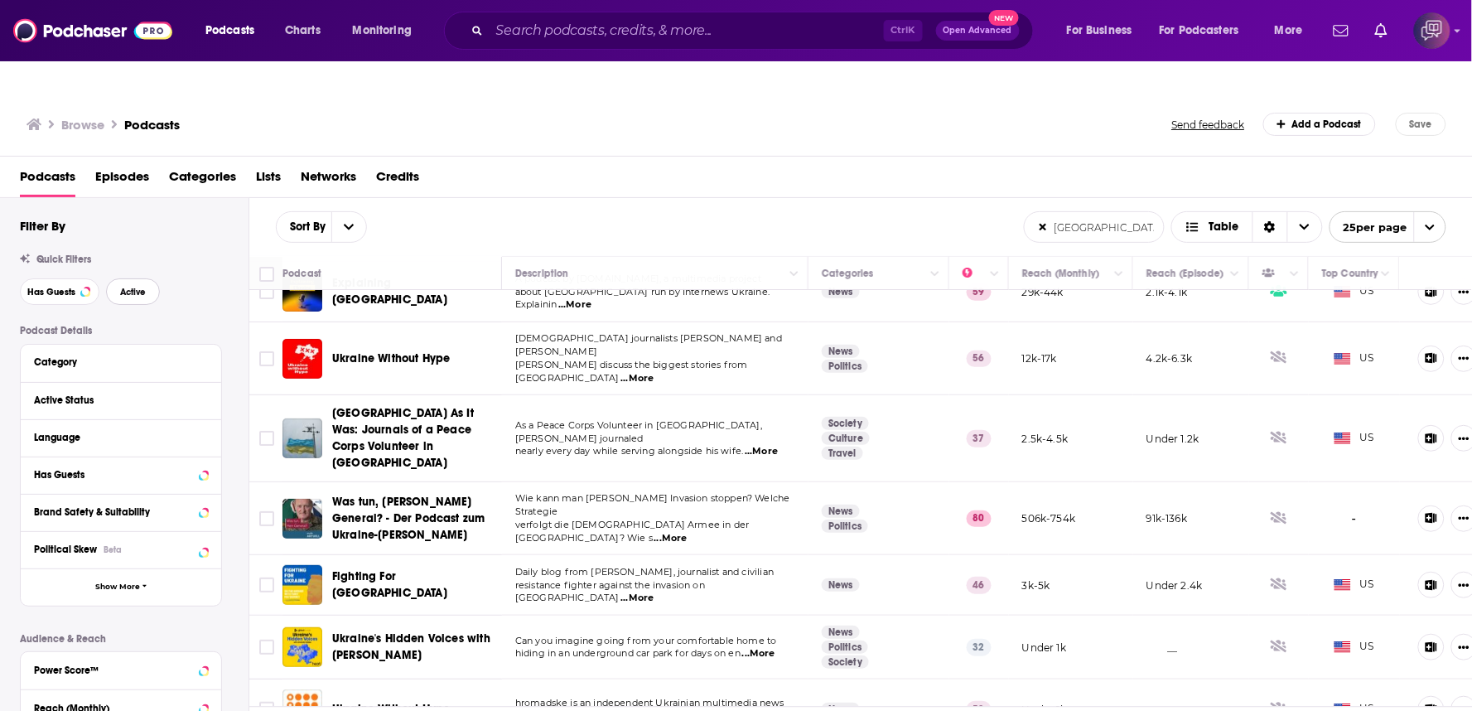
click at [147, 278] on button "Active" at bounding box center [133, 291] width 54 height 27
click at [50, 287] on span "Has Guests" at bounding box center [51, 291] width 48 height 9
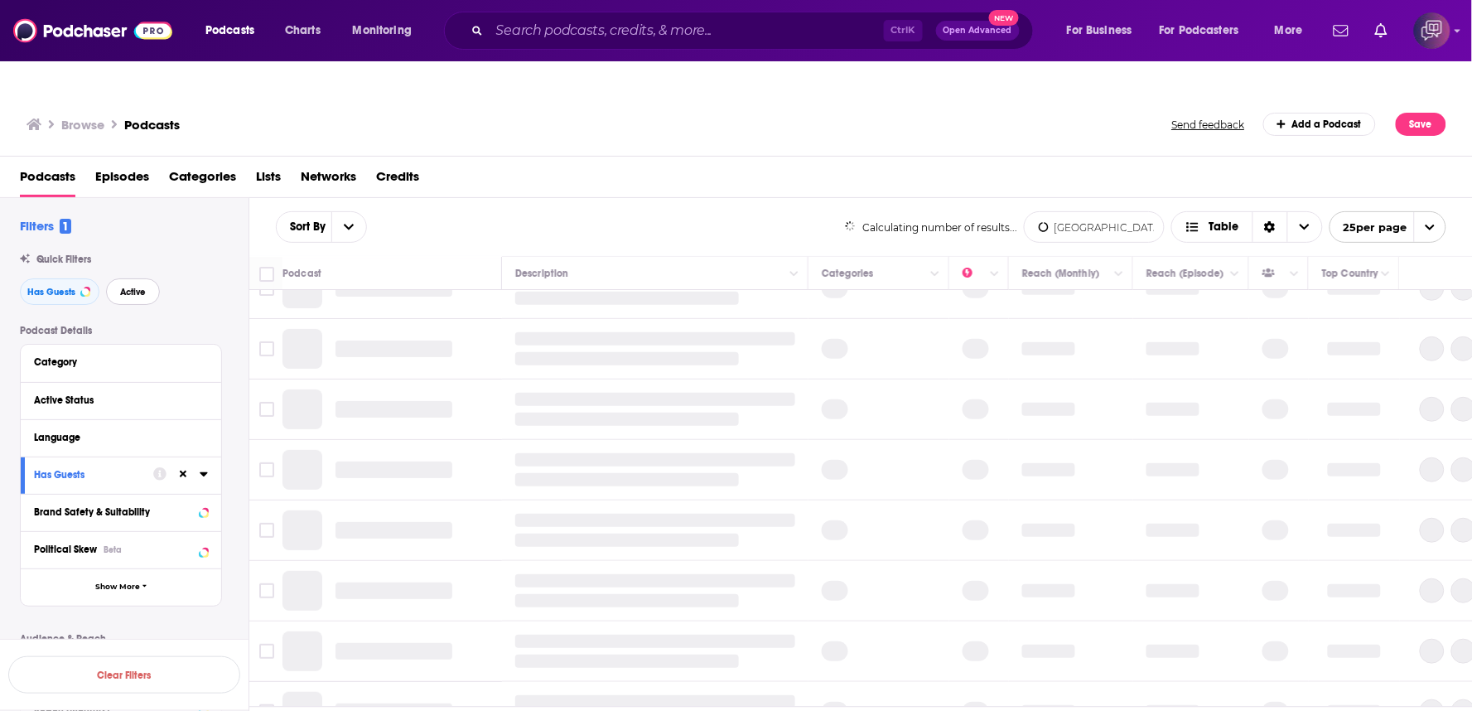
click at [150, 278] on button "Active" at bounding box center [133, 291] width 54 height 27
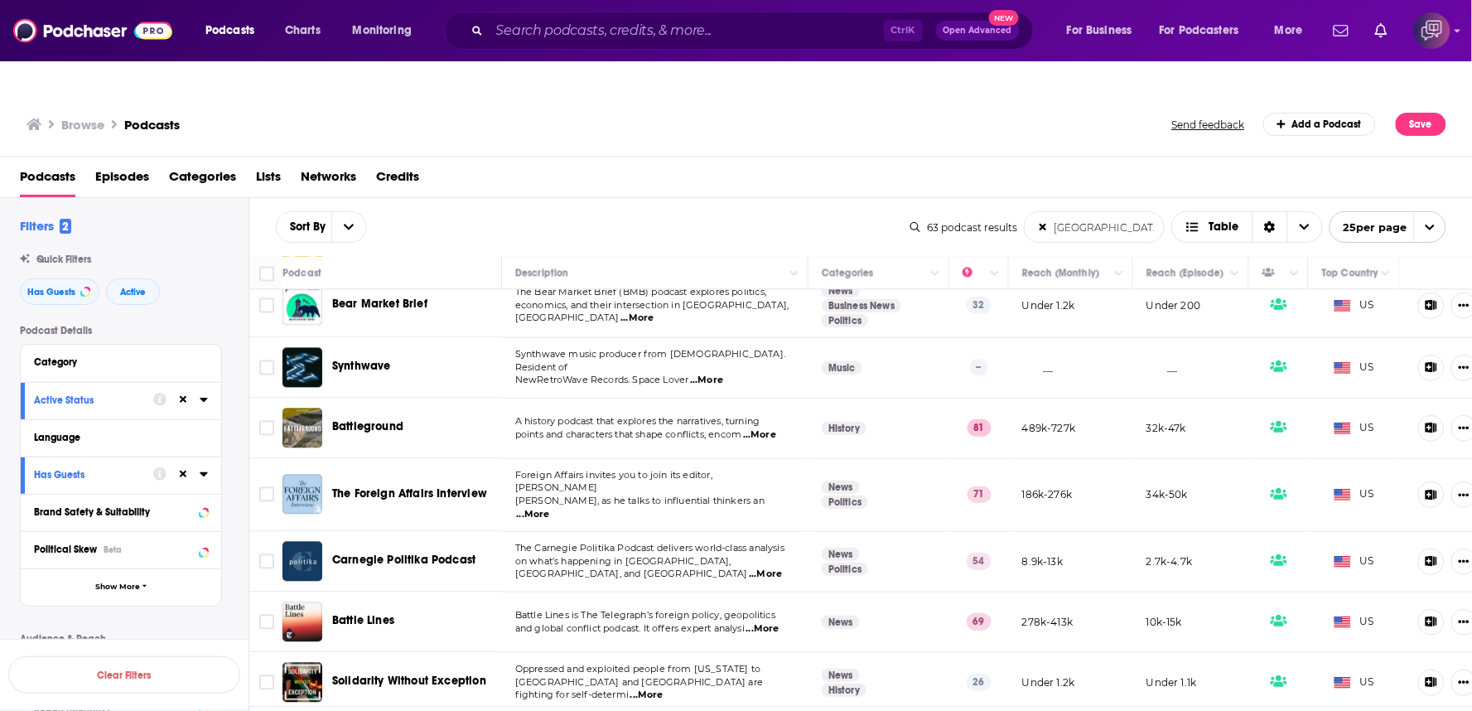
scroll to position [1153, 0]
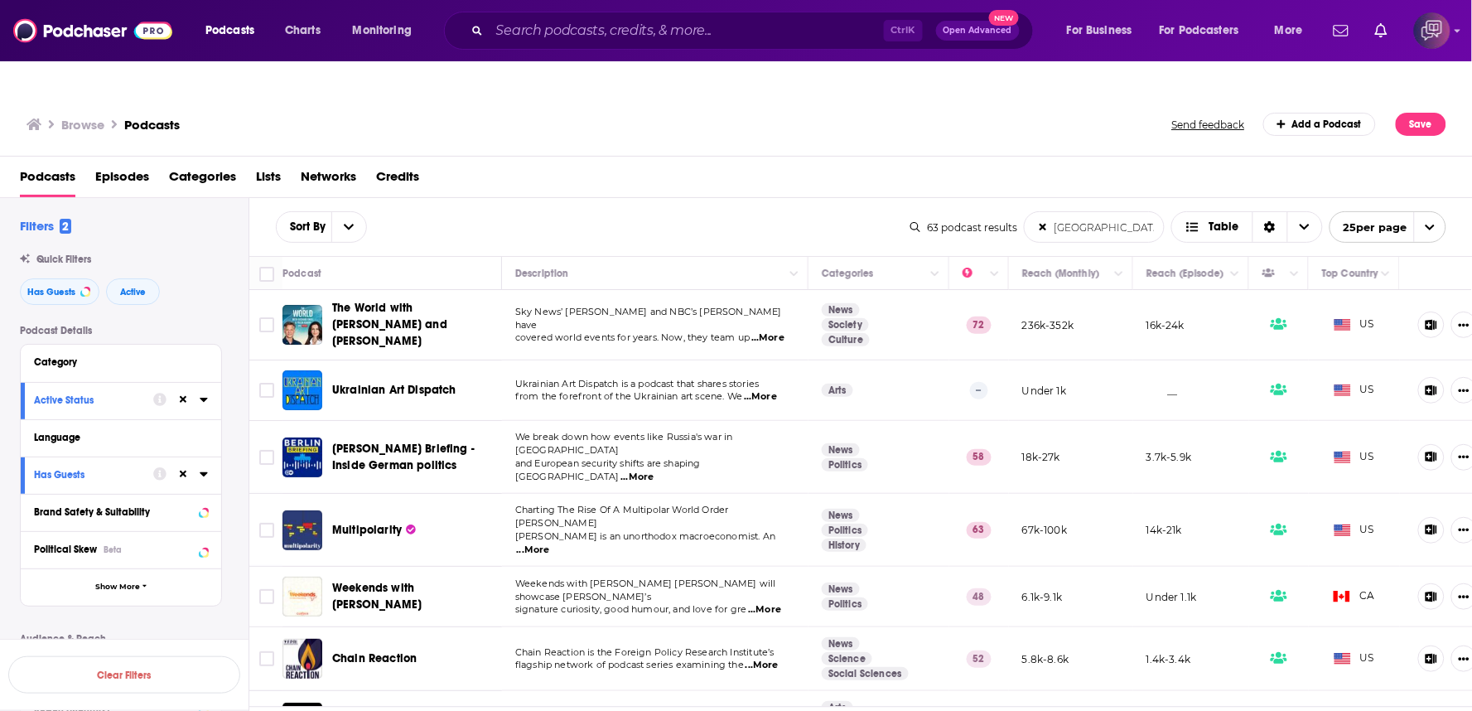
scroll to position [184, 0]
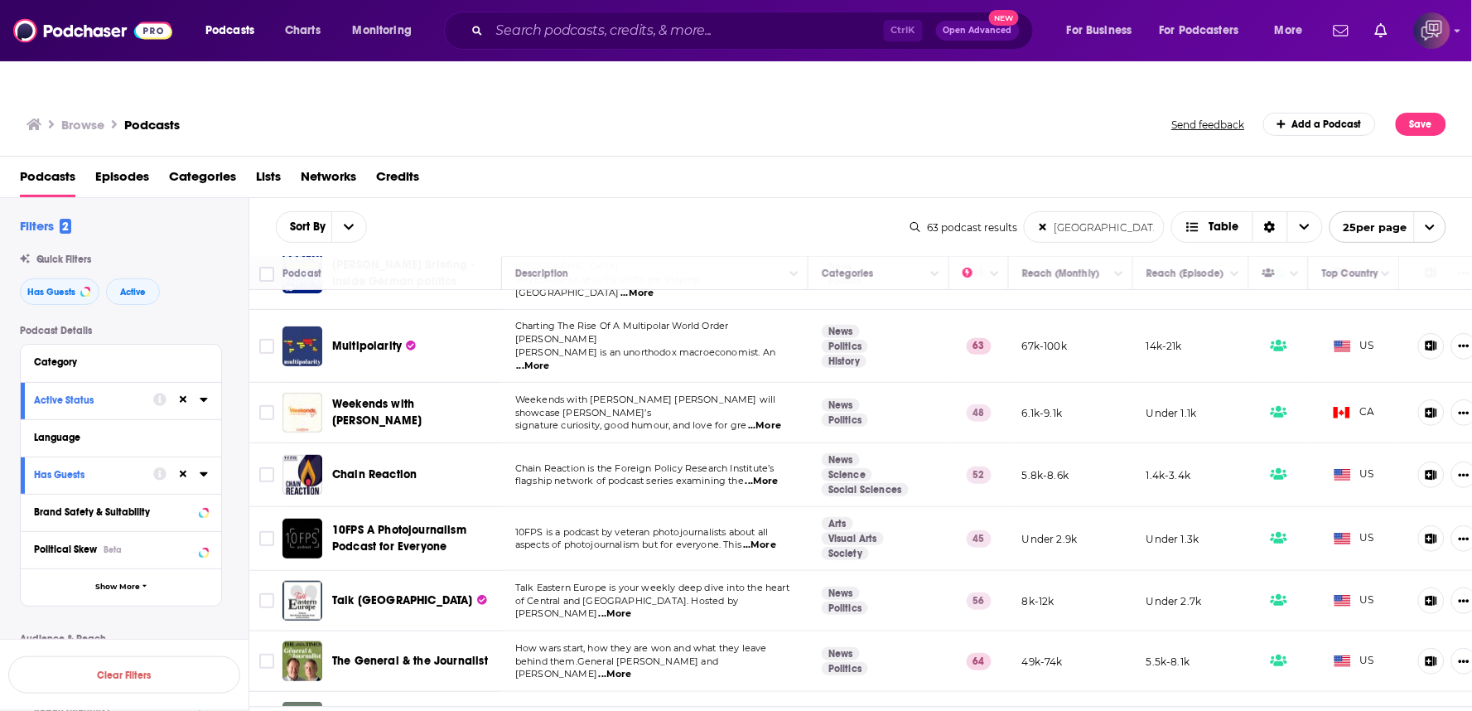
click at [771, 419] on span "...More" at bounding box center [764, 425] width 33 height 13
click at [688, 163] on div "Podcasts Episodes Categories Lists Networks Credits" at bounding box center [740, 180] width 1440 height 34
click at [777, 475] on span "...More" at bounding box center [762, 481] width 33 height 13
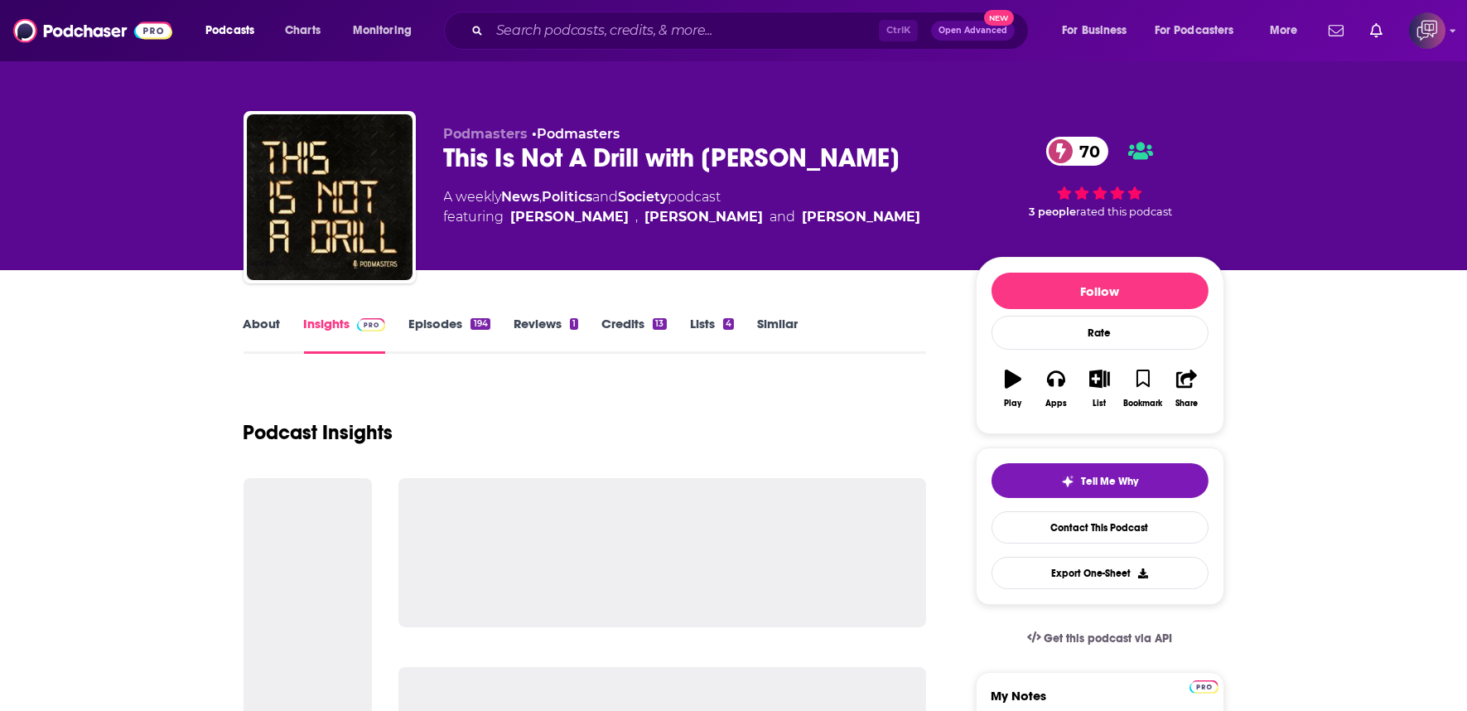
click at [878, 160] on div "This Is Not A Drill with [PERSON_NAME] 70" at bounding box center [696, 158] width 505 height 32
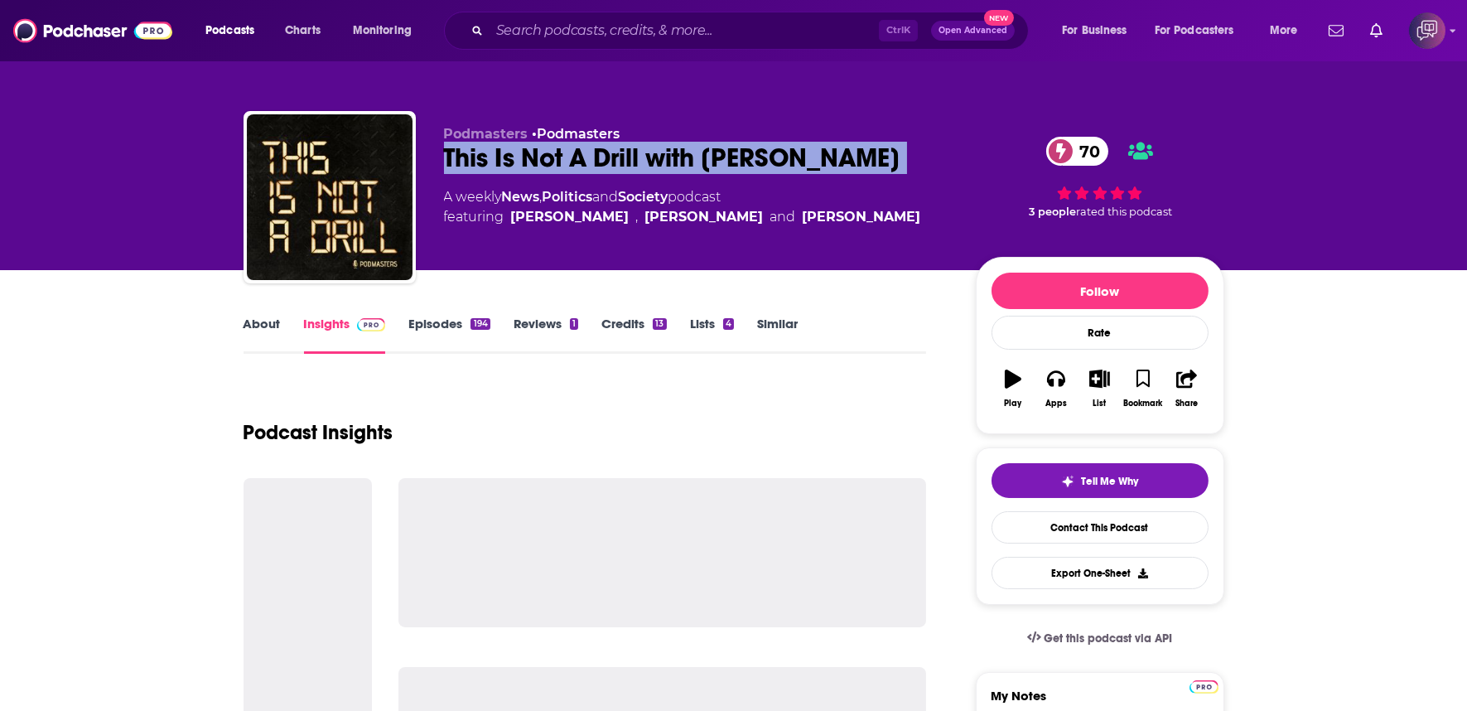
click at [878, 160] on div "This Is Not A Drill with [PERSON_NAME] 70" at bounding box center [696, 158] width 505 height 32
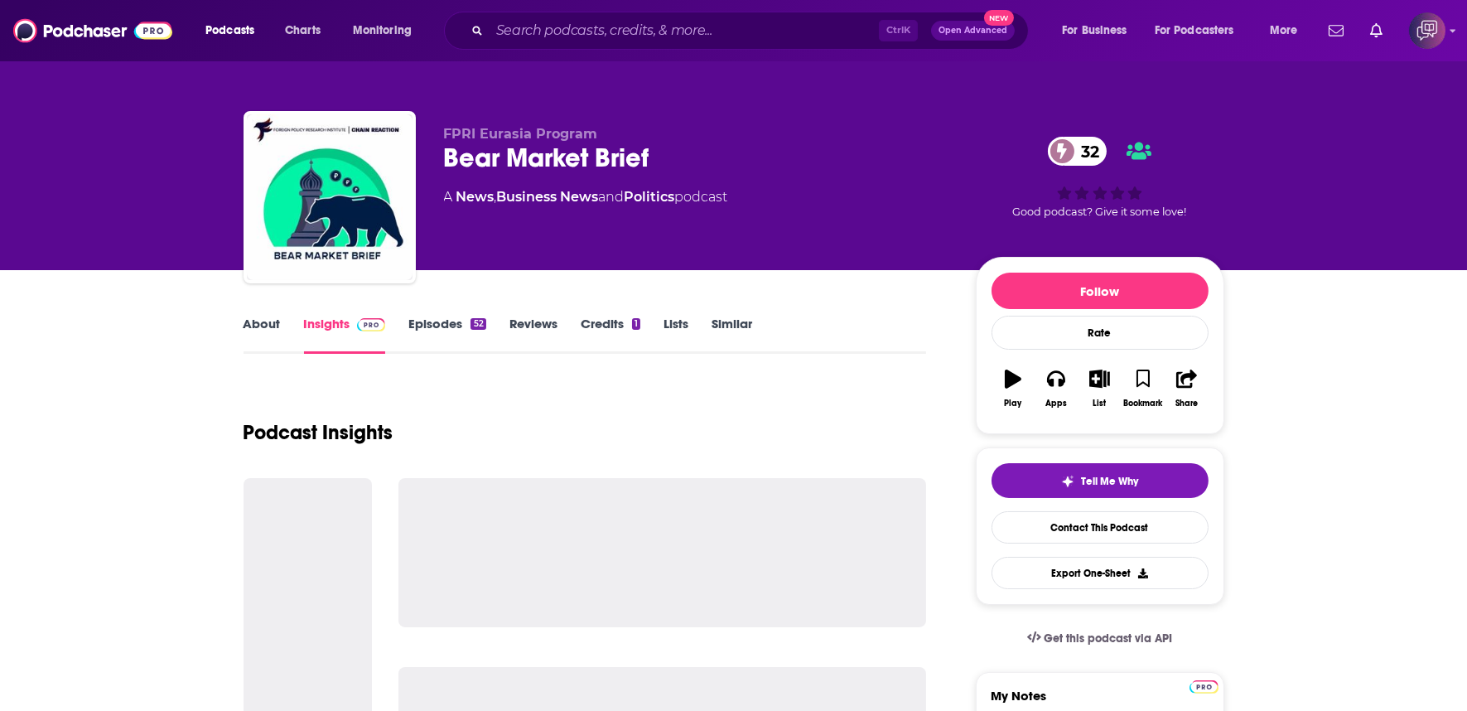
click at [770, 149] on div "Bear Market Brief 32" at bounding box center [696, 158] width 505 height 32
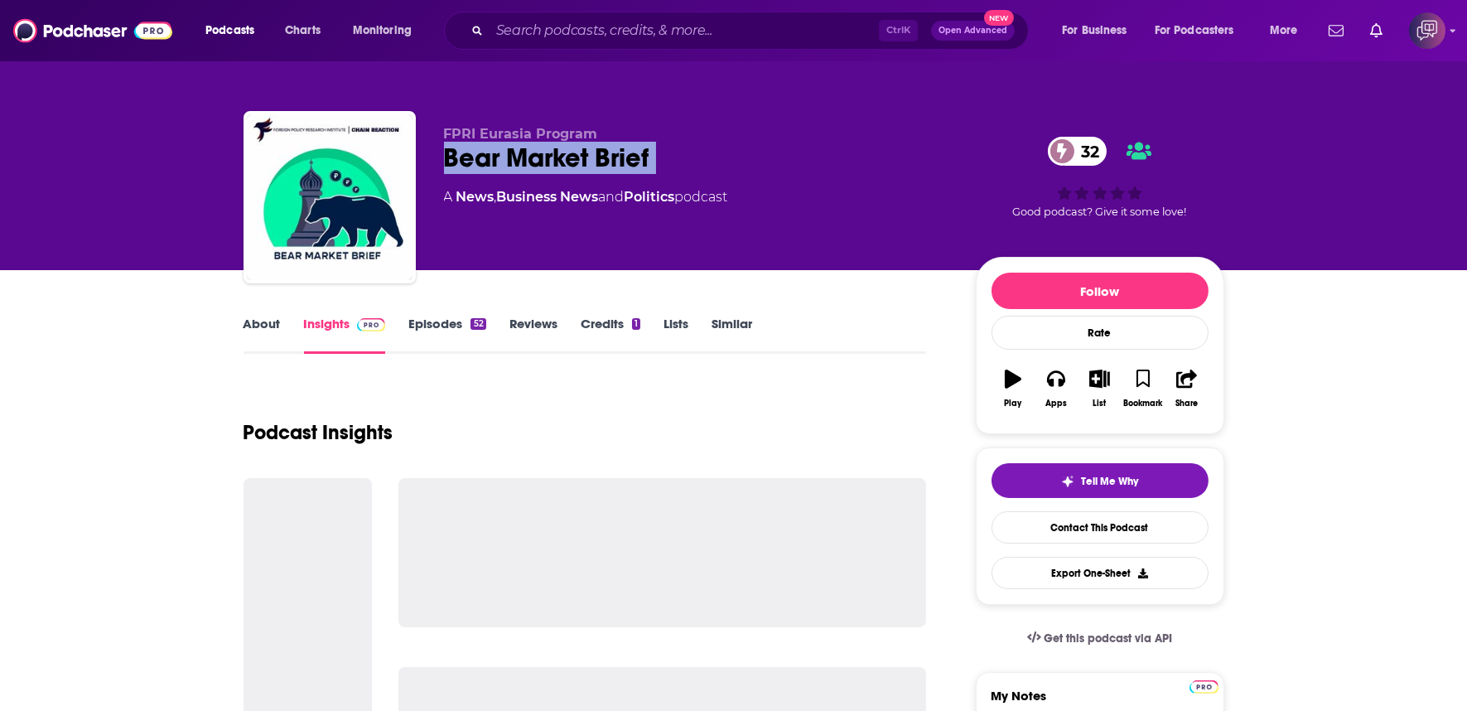
click at [770, 149] on div "Bear Market Brief 32" at bounding box center [696, 158] width 505 height 32
copy div "Bear Market Brief 32"
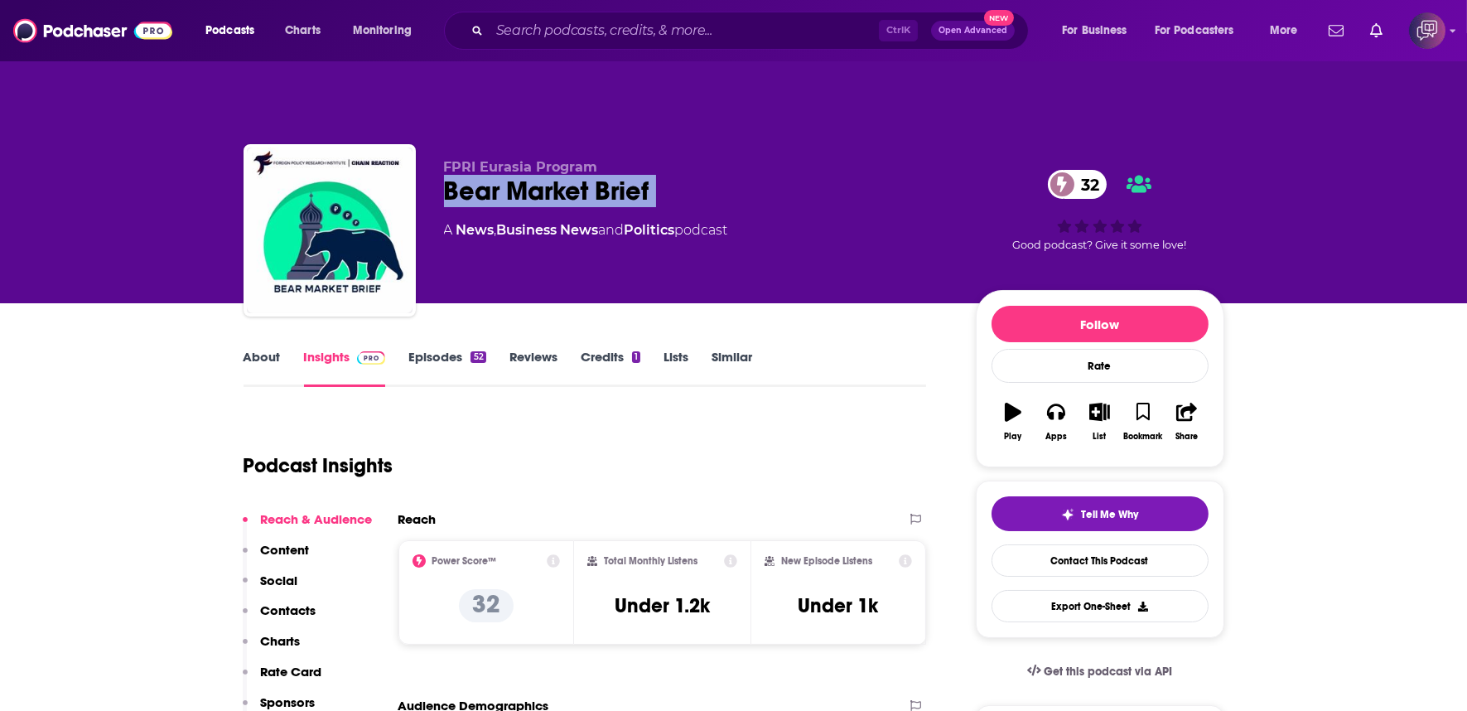
scroll to position [92, 0]
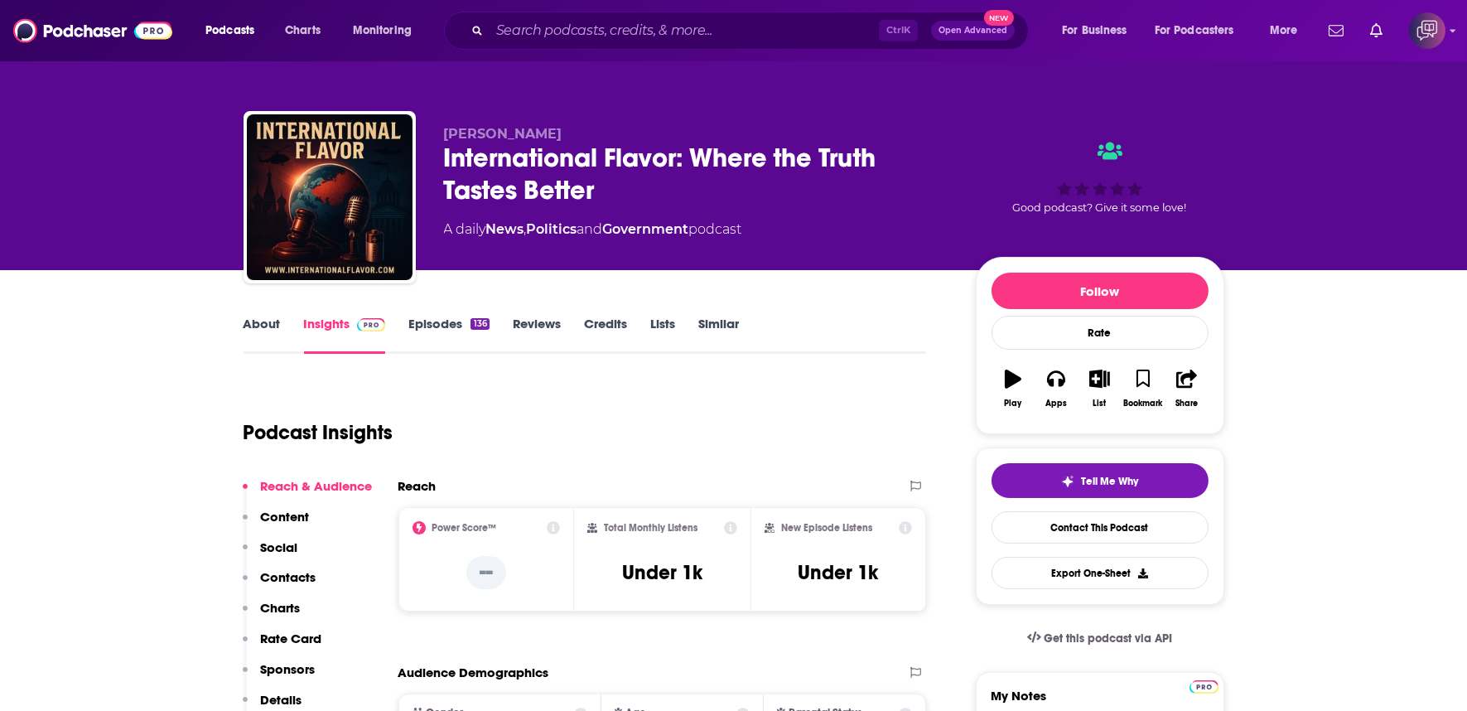
click at [719, 193] on div "International Flavor: Where the Truth Tastes Better" at bounding box center [696, 174] width 505 height 65
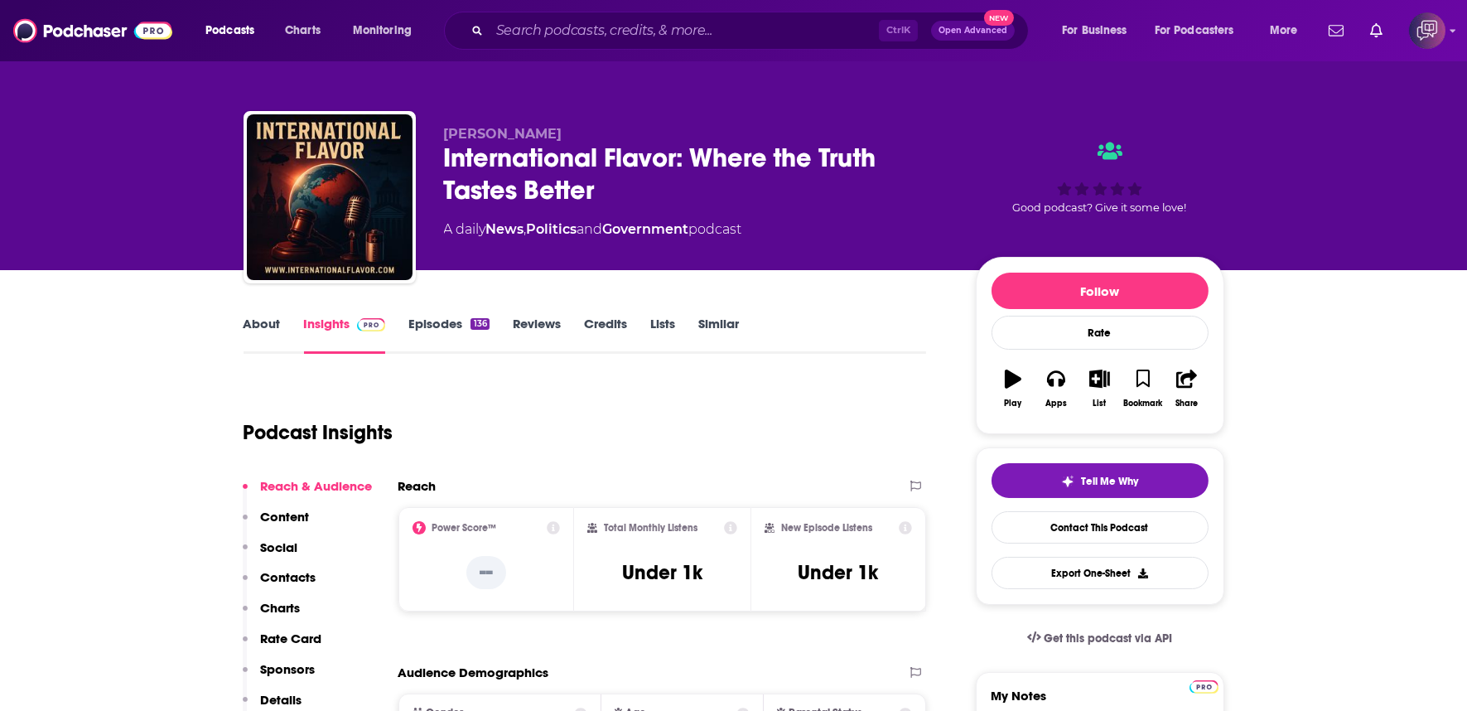
click at [719, 193] on div "International Flavor: Where the Truth Tastes Better" at bounding box center [696, 174] width 505 height 65
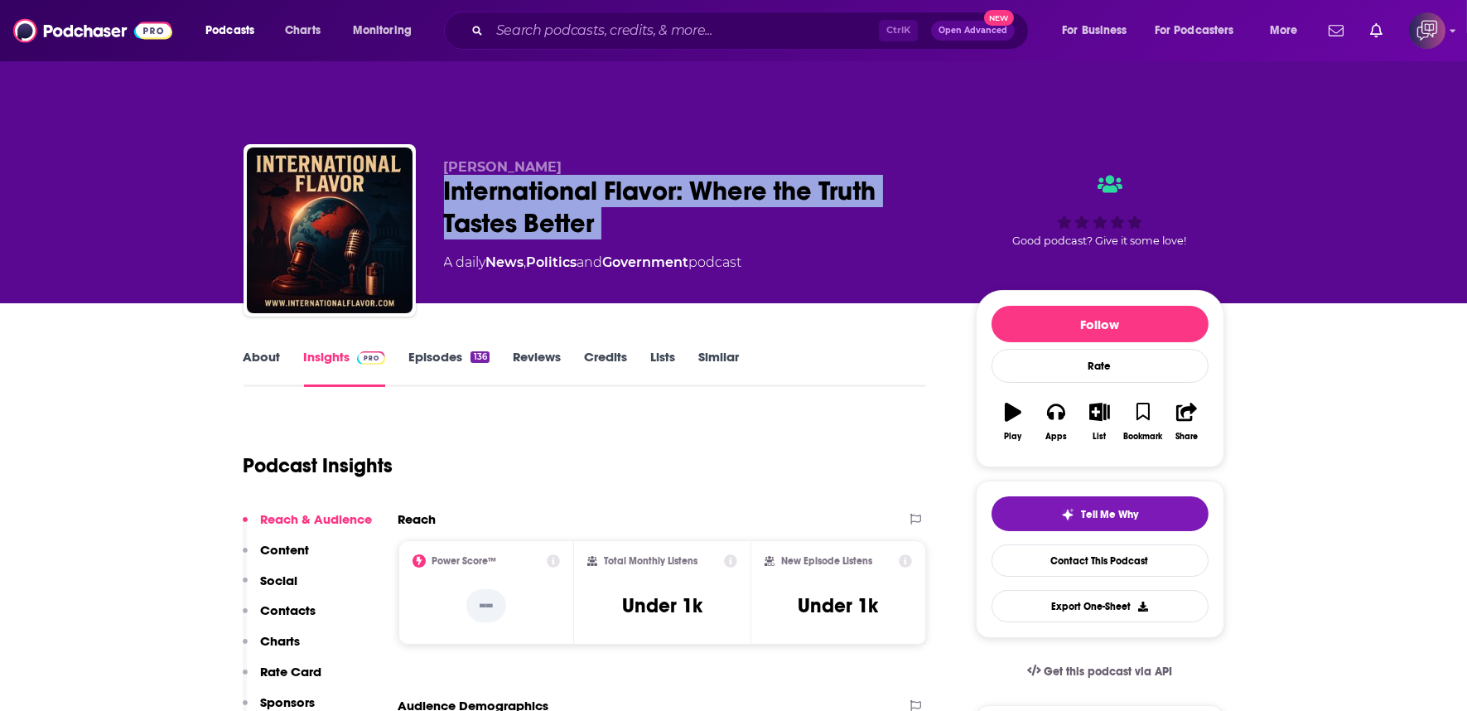
copy div "International Flavor: Where the Truth Tastes Better"
click at [719, 193] on div "International Flavor: Where the Truth Tastes Better" at bounding box center [696, 207] width 505 height 65
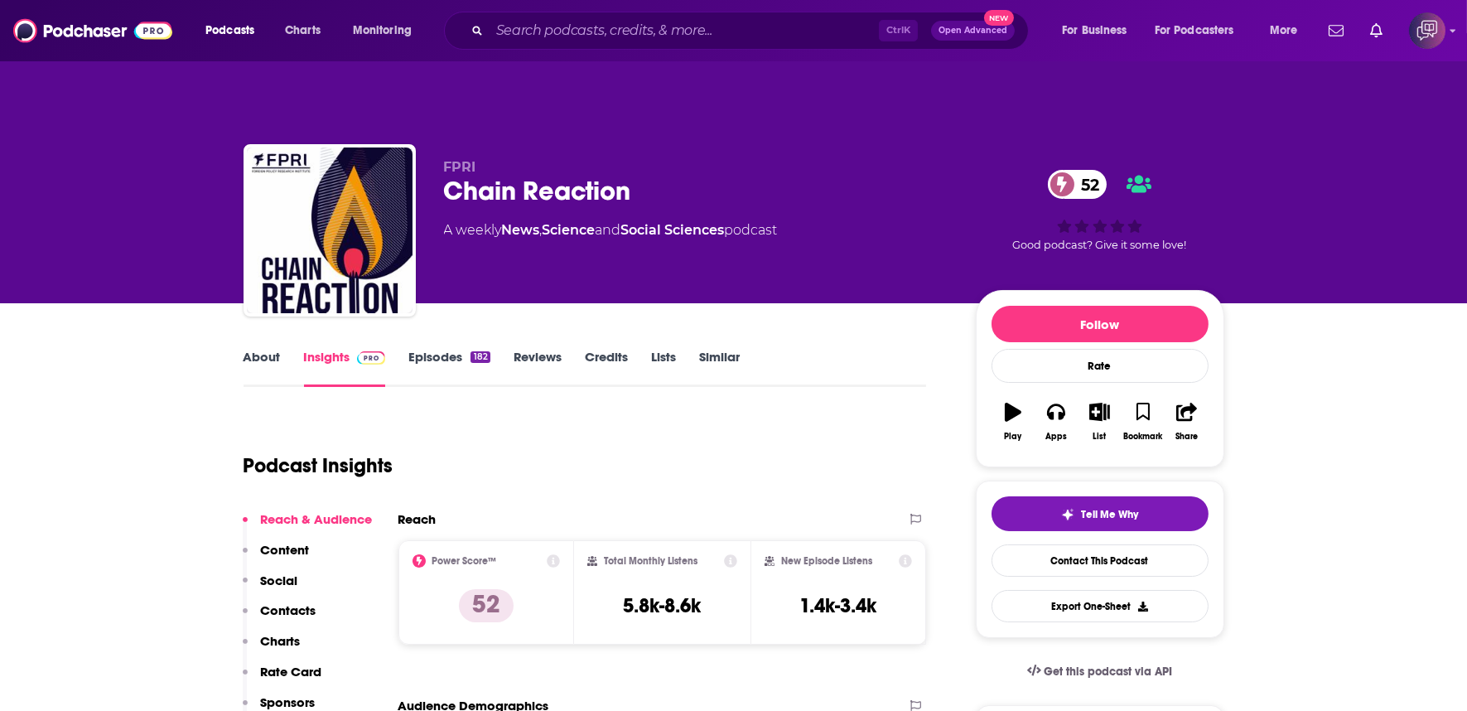
click at [690, 175] on div "Chain Reaction 52" at bounding box center [696, 191] width 505 height 32
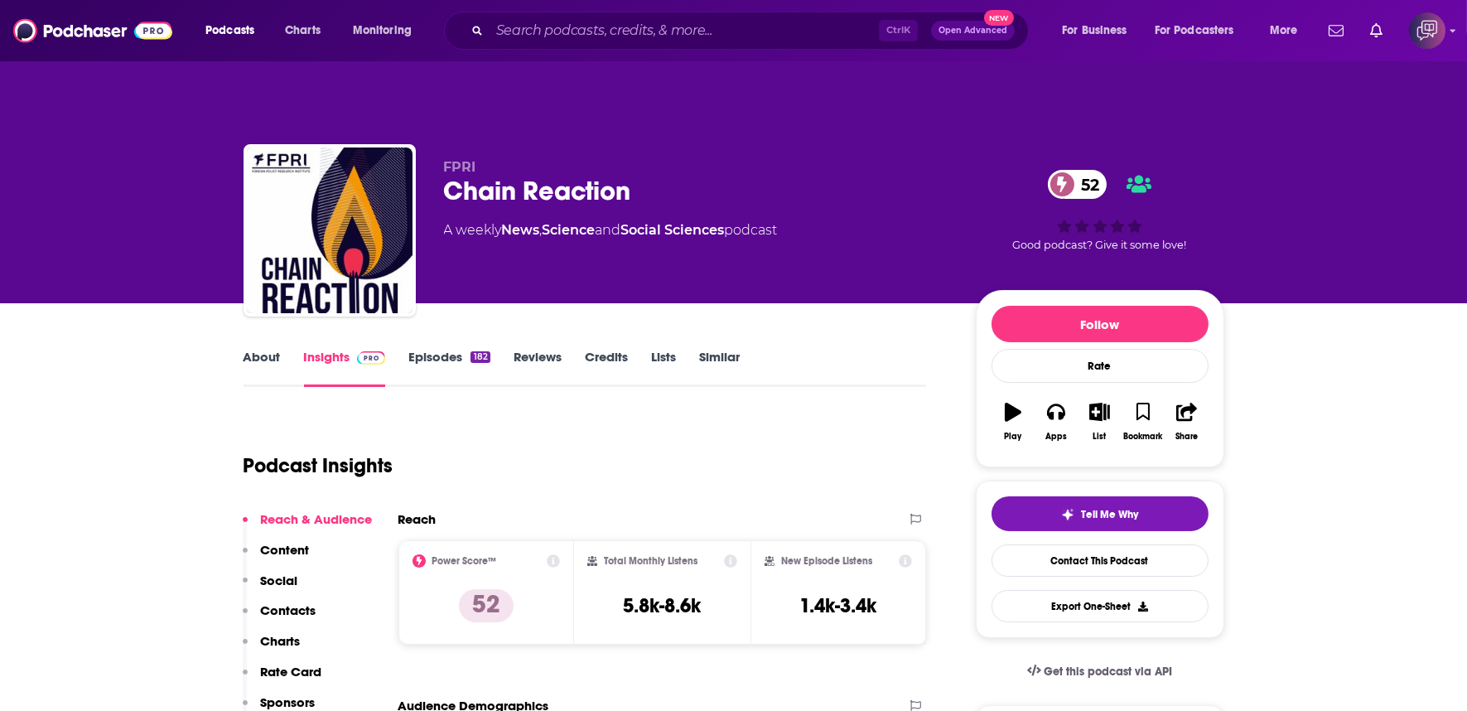
click at [690, 175] on div "Chain Reaction 52" at bounding box center [696, 191] width 505 height 32
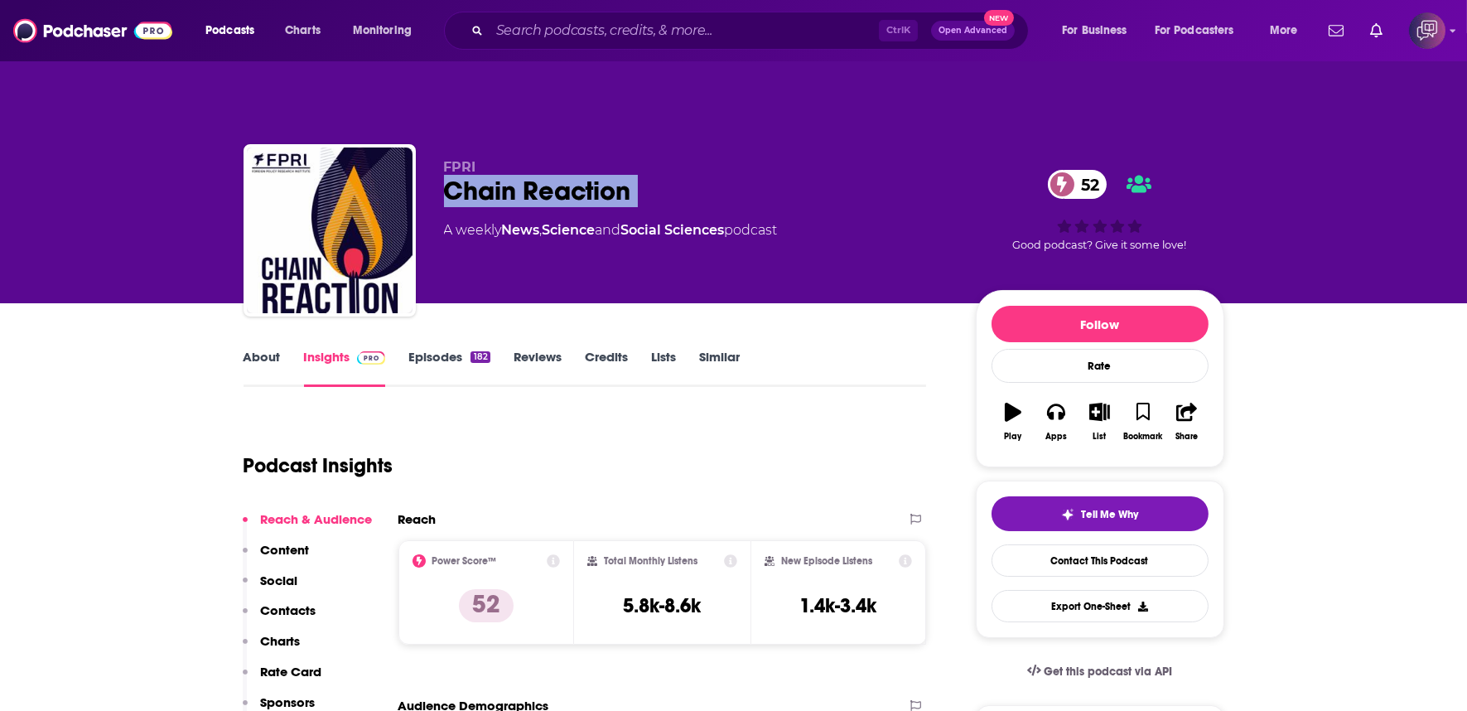
click at [690, 175] on div "Chain Reaction 52" at bounding box center [696, 191] width 505 height 32
click at [689, 175] on div "Chain Reaction 52" at bounding box center [696, 191] width 505 height 32
click at [688, 175] on div "Chain Reaction 52" at bounding box center [696, 191] width 505 height 32
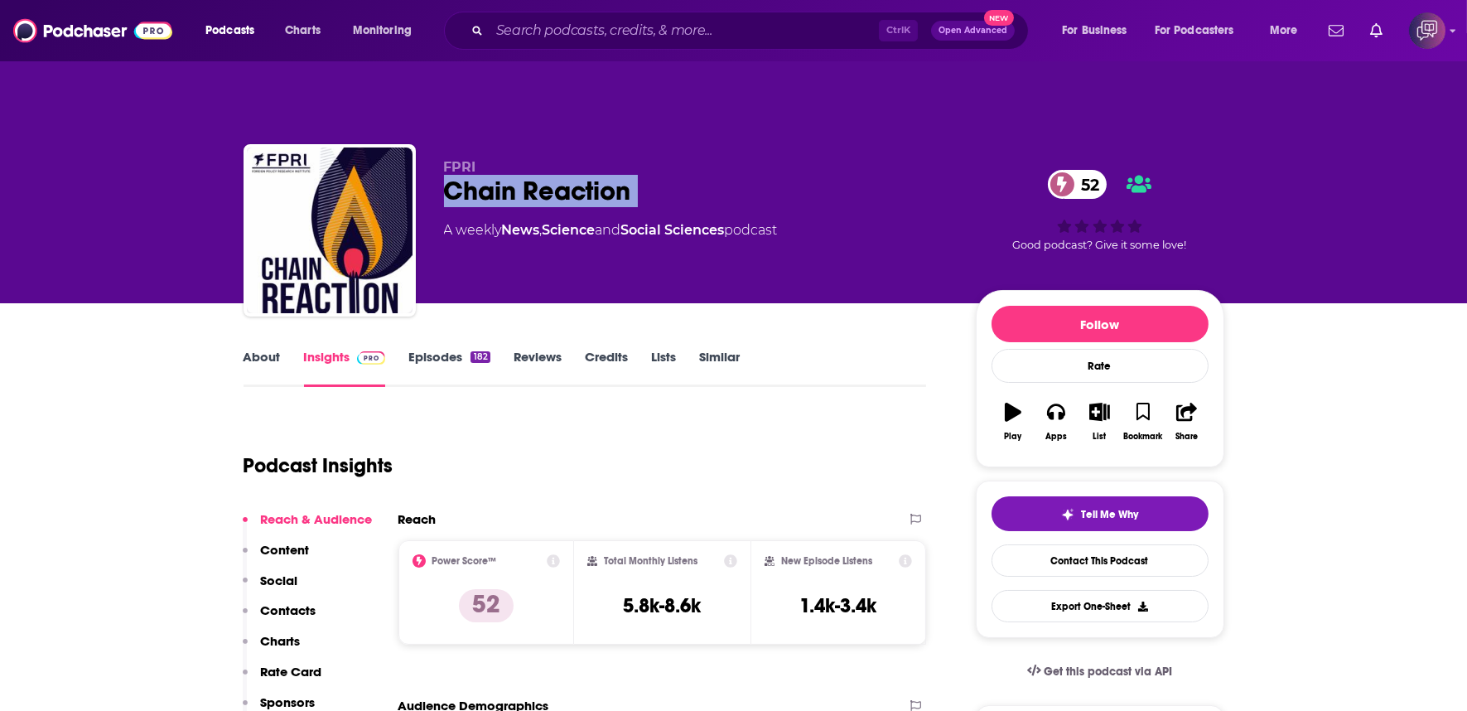
click at [688, 175] on div "Chain Reaction 52" at bounding box center [696, 191] width 505 height 32
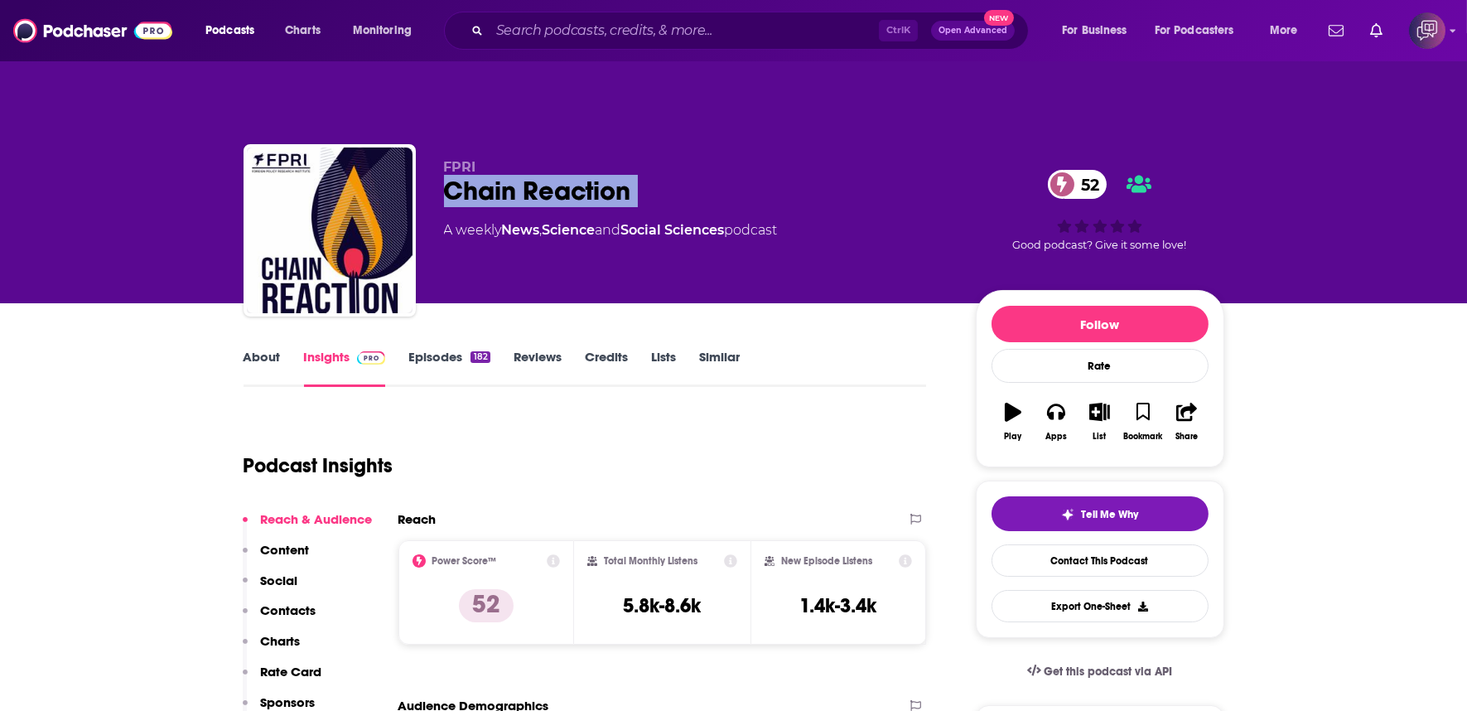
copy div "Chain Reaction 52"
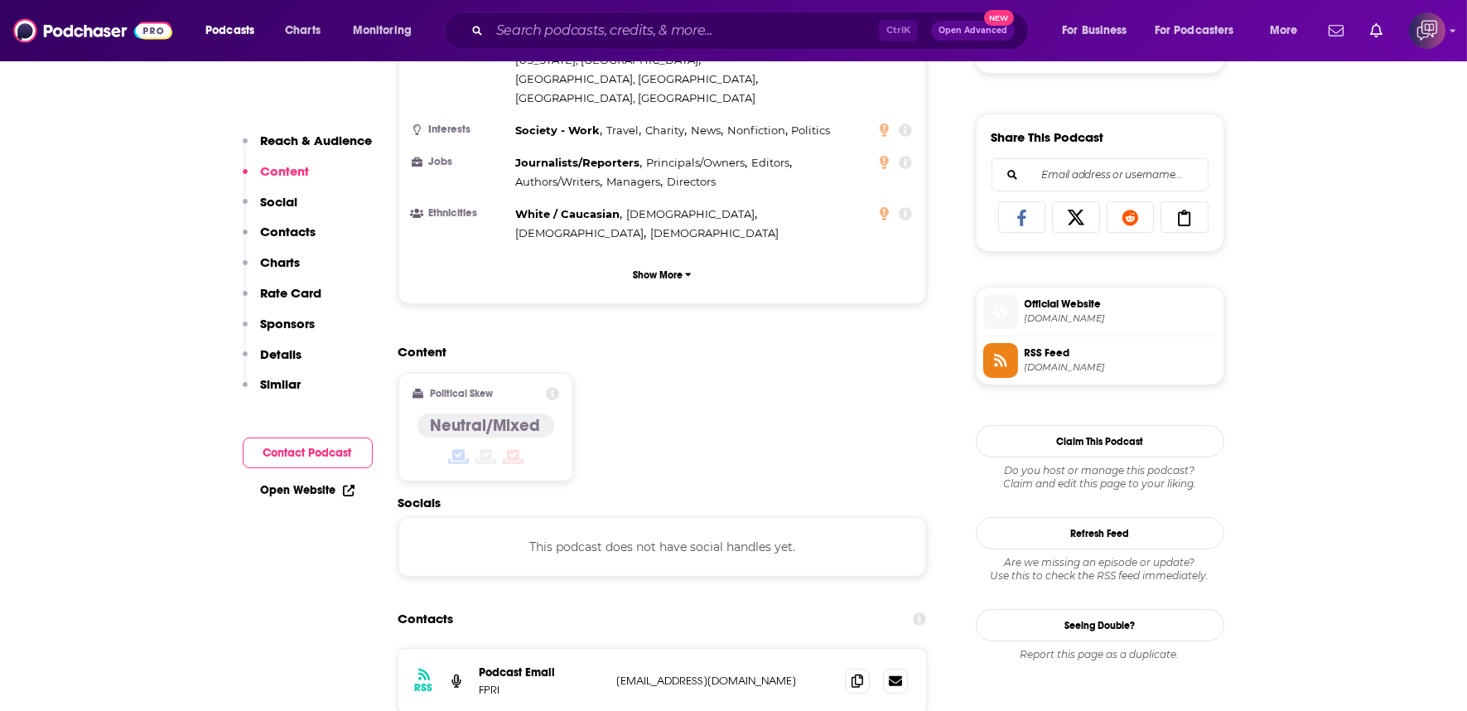
scroll to position [1196, 0]
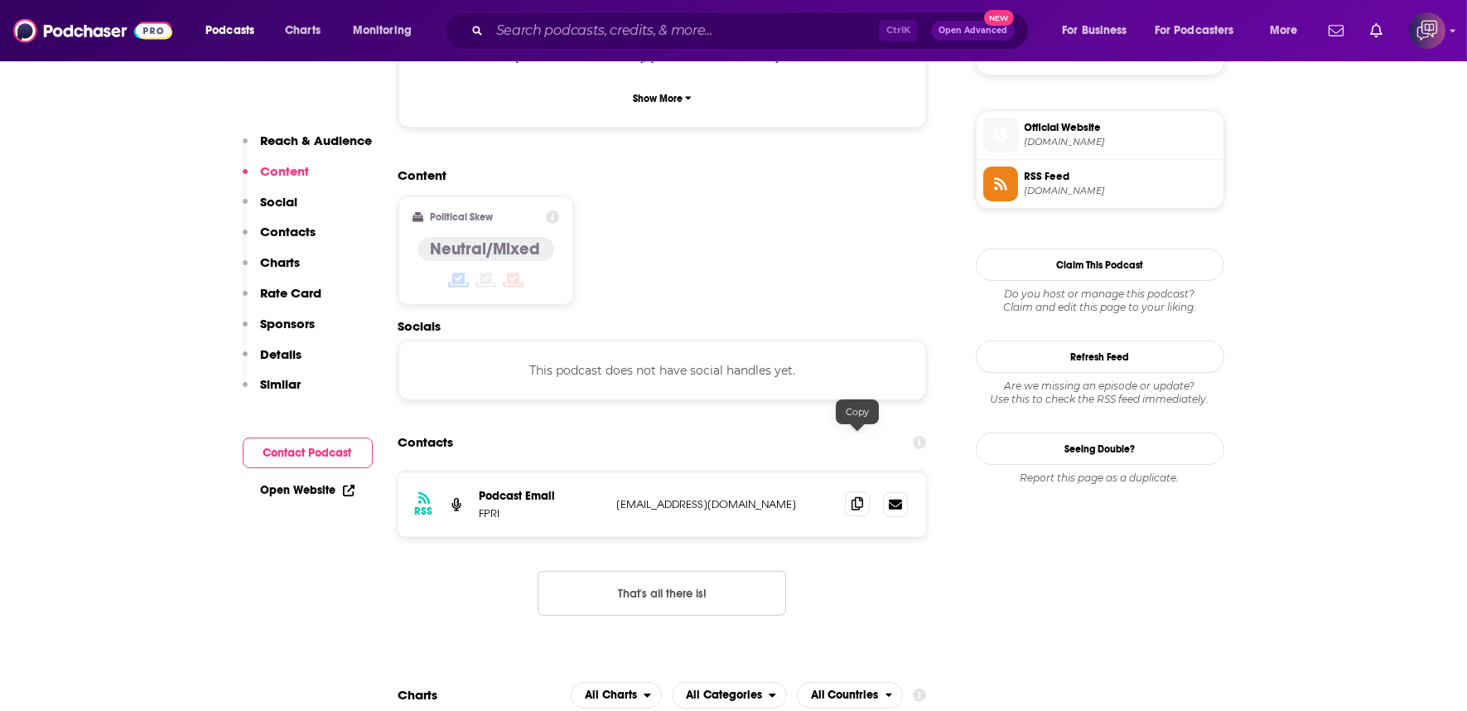
click at [858, 497] on icon at bounding box center [858, 503] width 12 height 13
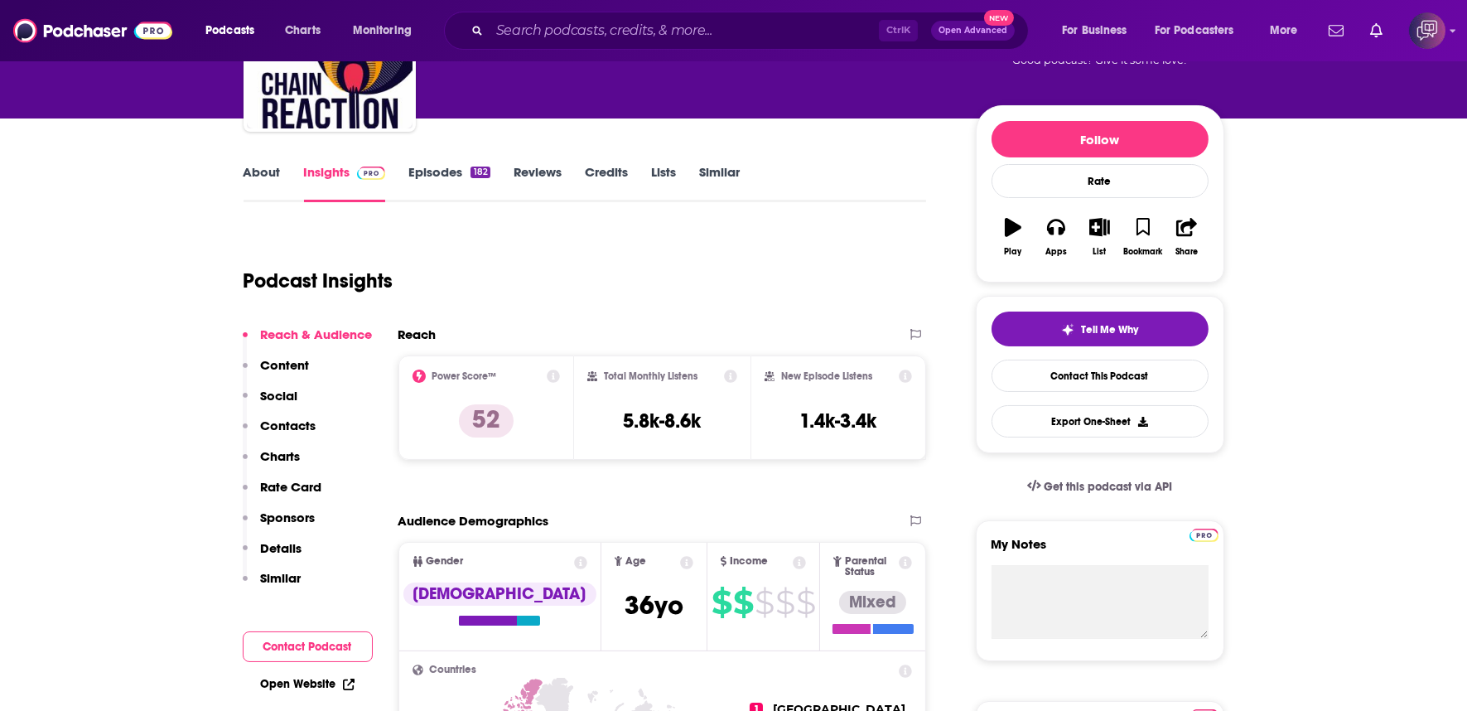
scroll to position [276, 0]
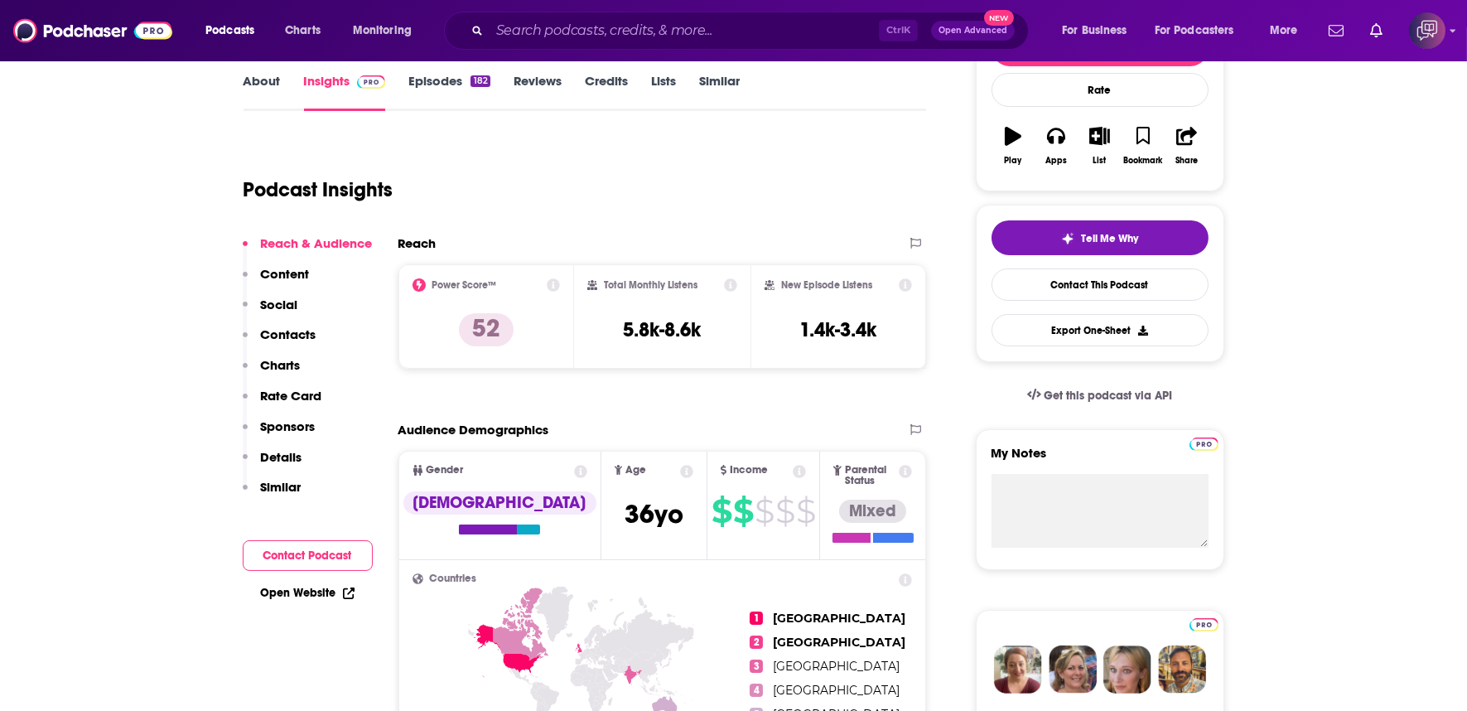
click at [621, 172] on div "Podcast Insights" at bounding box center [579, 180] width 670 height 85
